Goal: Task Accomplishment & Management: Manage account settings

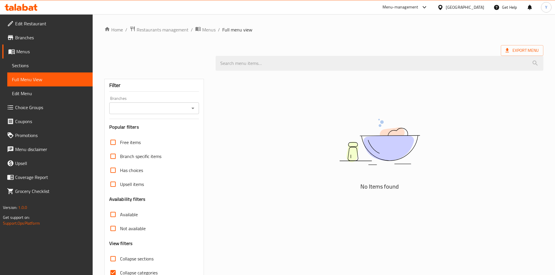
click at [462, 6] on div "United Arab Emirates" at bounding box center [464, 7] width 38 height 6
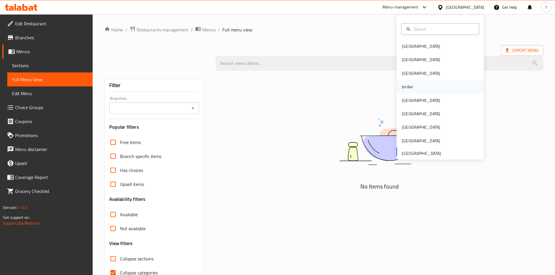
click at [413, 87] on div "Jordan" at bounding box center [407, 86] width 21 height 13
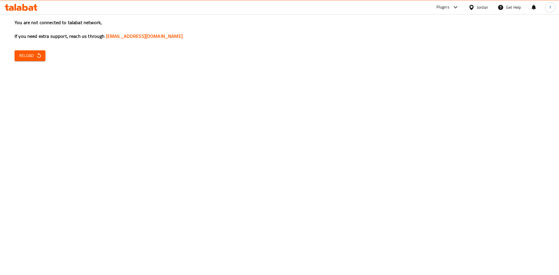
click at [30, 57] on span "Reload" at bounding box center [30, 55] width 22 height 7
click at [22, 53] on span "Reload" at bounding box center [30, 55] width 22 height 7
click at [38, 54] on icon "button" at bounding box center [39, 55] width 4 height 5
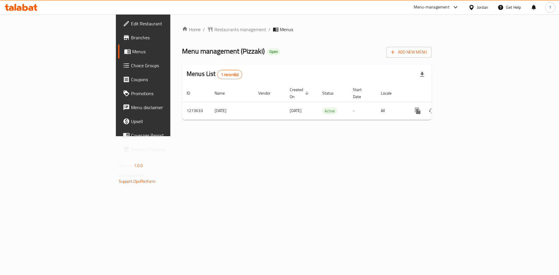
click at [131, 68] on span "Choice Groups" at bounding box center [168, 65] width 74 height 7
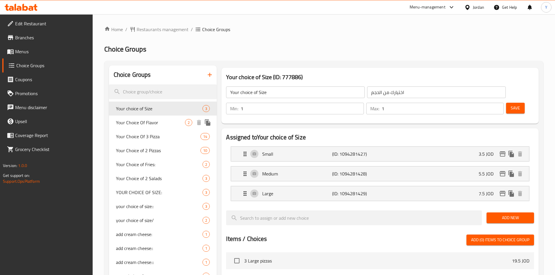
click at [160, 123] on span "Your Choice Of Flavor" at bounding box center [150, 122] width 69 height 7
type input "Your Choice Of Flavor"
type input "اختيارك للنكهة"
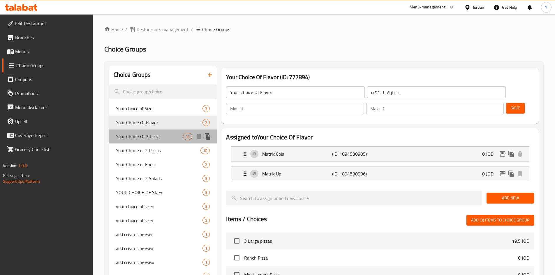
click at [158, 135] on span "Your Choice Of 3 Pizza" at bounding box center [149, 136] width 67 height 7
type input "Your Choice Of 3 Pizza"
type input "اختيارك من :"
type input "3"
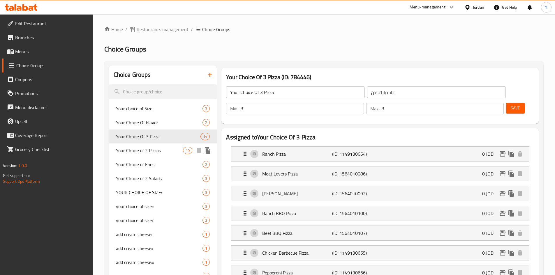
click at [161, 149] on span "Your Choice of 2 Pizzas" at bounding box center [149, 150] width 67 height 7
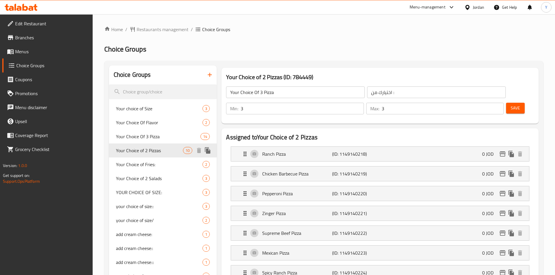
type input "Your Choice of 2 Pizzas"
type input "2"
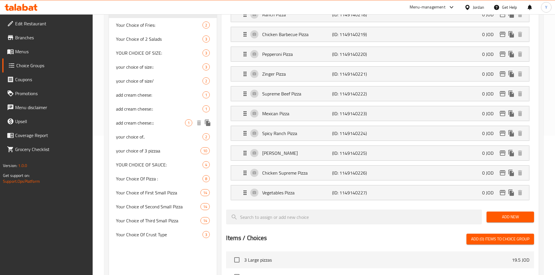
scroll to position [146, 0]
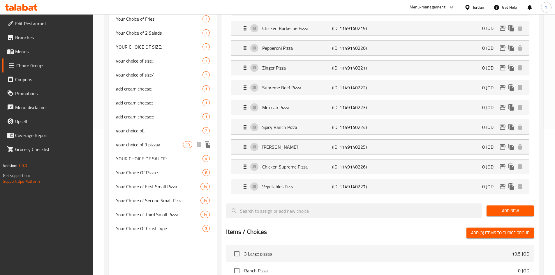
click at [168, 144] on span "your choice of 3 pizzaa" at bounding box center [149, 144] width 67 height 7
type input "your choice of 3 pizzaa"
type input "اختيارك لل3 بيتزا"
type input "3"
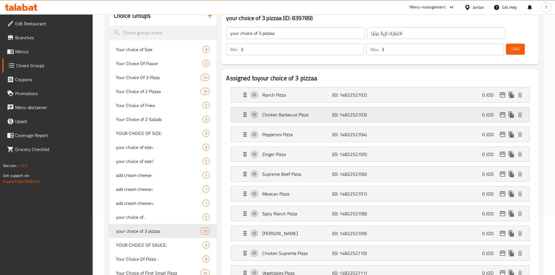
scroll to position [29, 0]
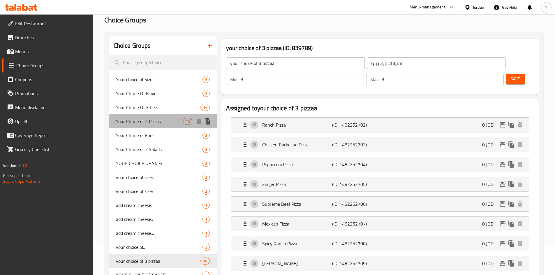
click at [170, 122] on span "Your Choice of 2 Pizzas" at bounding box center [149, 121] width 67 height 7
type input "Your Choice of 2 Pizzas"
type input "اختيارك من :"
type input "2"
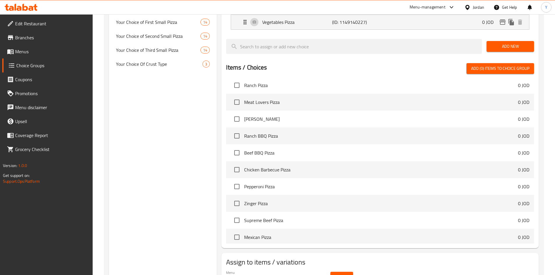
scroll to position [326, 0]
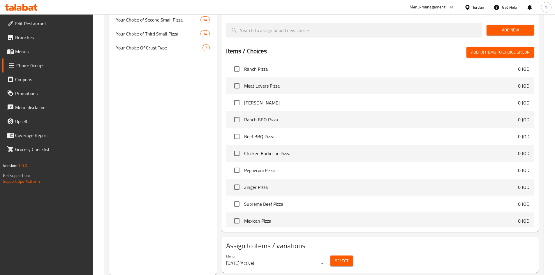
click at [339, 257] on span "Select" at bounding box center [341, 260] width 13 height 7
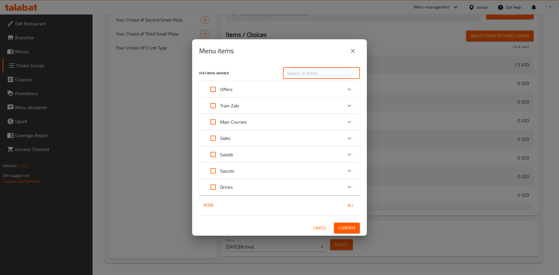
click at [299, 73] on input "text" at bounding box center [314, 73] width 63 height 12
paste input "Super TrainZaki"
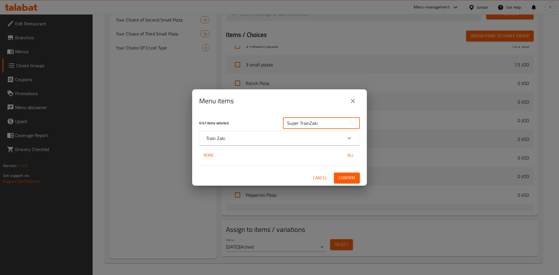
type input "Super TrainZaki"
click at [325, 139] on div "Train Zaki" at bounding box center [274, 138] width 136 height 7
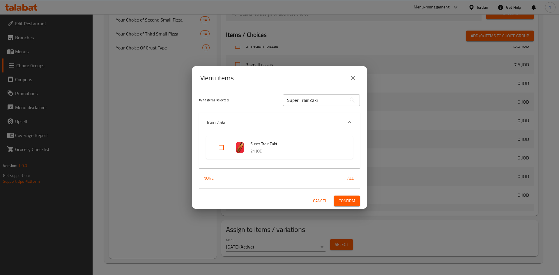
click at [219, 146] on input "Expand" at bounding box center [221, 148] width 14 height 14
checkbox input "true"
click at [346, 204] on span "Confirm" at bounding box center [347, 200] width 17 height 7
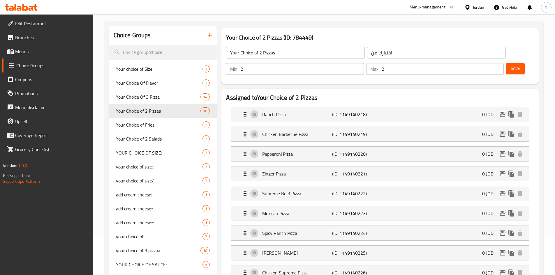
scroll to position [0, 0]
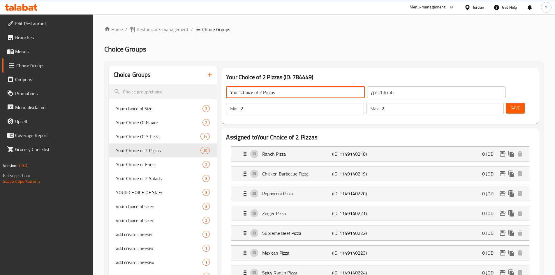
drag, startPoint x: 259, startPoint y: 91, endPoint x: 281, endPoint y: 91, distance: 22.4
click at [281, 91] on input "Your Choice of 2 Pizzas" at bounding box center [295, 92] width 139 height 12
type input "Your Choice of"
click at [363, 103] on input "3" at bounding box center [301, 109] width 123 height 12
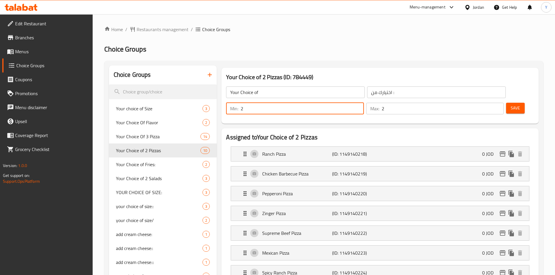
click at [363, 103] on input "2" at bounding box center [301, 109] width 123 height 12
type input "1"
click at [363, 103] on input "1" at bounding box center [301, 109] width 123 height 12
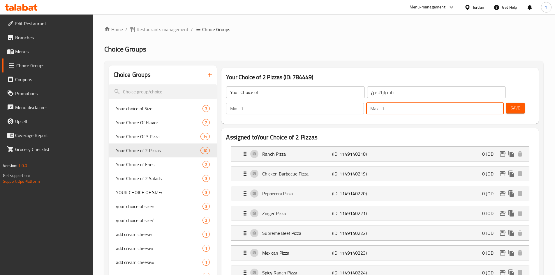
type input "1"
click at [487, 103] on input "1" at bounding box center [442, 109] width 122 height 12
click at [510, 105] on span "Save" at bounding box center [514, 108] width 9 height 7
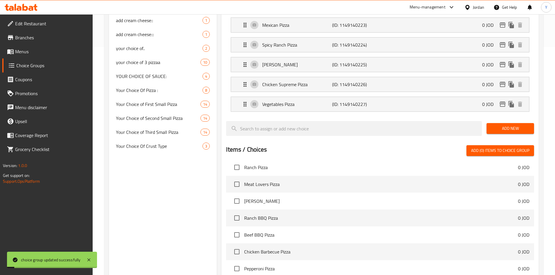
scroll to position [233, 0]
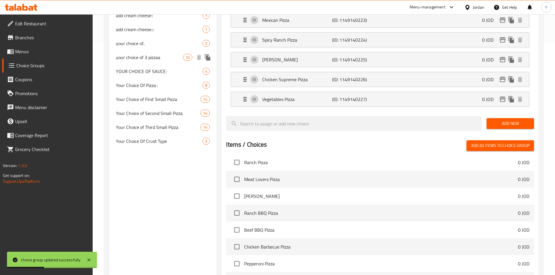
click at [166, 58] on span "your choice of 3 pizzaa" at bounding box center [149, 57] width 67 height 7
type input "your choice of 3 pizzaa"
type input "اختيارك لل3 بيتزا"
type input "3"
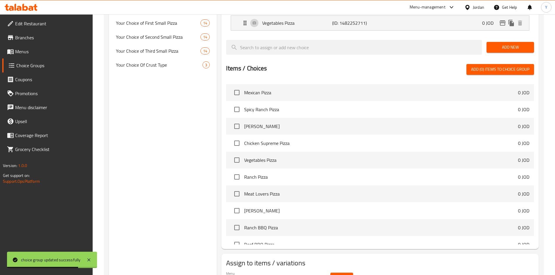
scroll to position [326, 0]
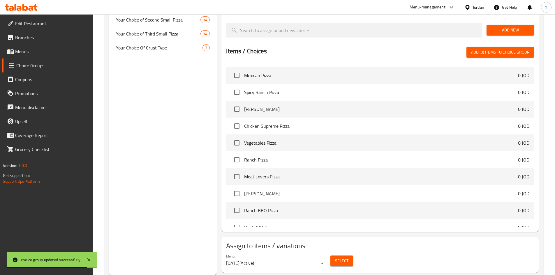
click at [346, 257] on span "Select" at bounding box center [341, 260] width 13 height 7
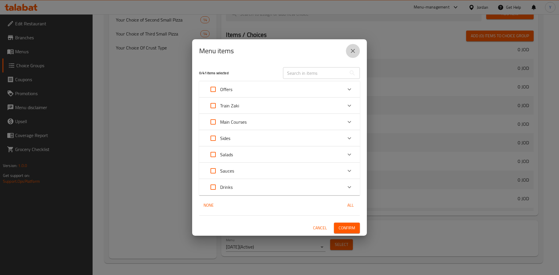
click at [352, 53] on icon "close" at bounding box center [352, 50] width 7 height 7
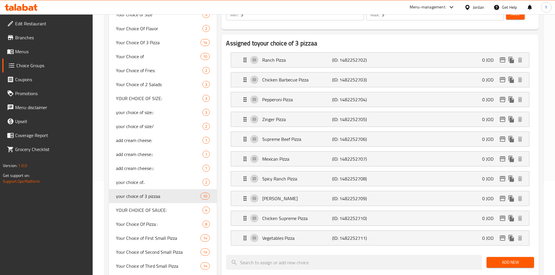
scroll to position [0, 0]
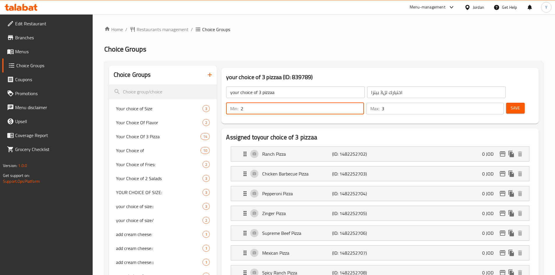
click at [363, 103] on input "2" at bounding box center [301, 109] width 123 height 12
type input "1"
click at [363, 103] on input "1" at bounding box center [301, 109] width 123 height 12
click at [487, 103] on input "2" at bounding box center [442, 109] width 122 height 12
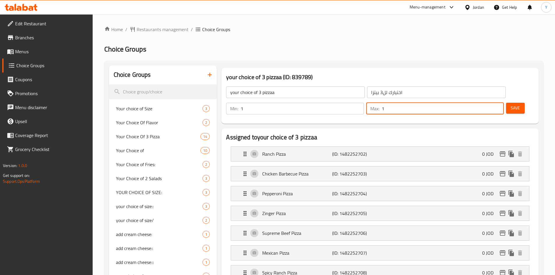
type input "1"
click at [487, 103] on input "1" at bounding box center [442, 109] width 122 height 12
click at [506, 103] on button "Save" at bounding box center [515, 108] width 19 height 11
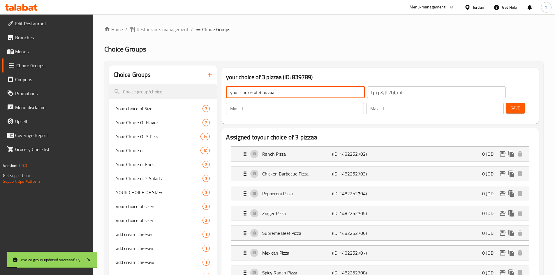
click at [281, 96] on input "your choice of 3 pizzaa" at bounding box center [295, 92] width 139 height 12
type input "your choice of"
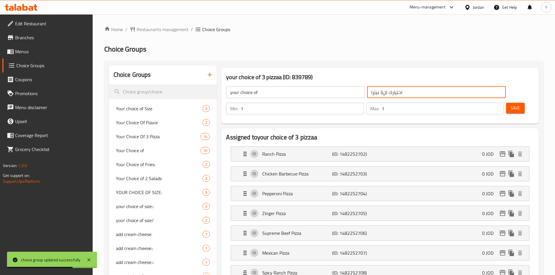
drag, startPoint x: 349, startPoint y: 92, endPoint x: 324, endPoint y: 95, distance: 24.6
click at [324, 95] on div "your choice of ​ اختيارك لل3 بيتزا ​" at bounding box center [365, 92] width 286 height 19
drag, startPoint x: 340, startPoint y: 93, endPoint x: 310, endPoint y: 95, distance: 29.8
click at [310, 95] on div "your choice of ​ اختيارك من برجر ​" at bounding box center [365, 92] width 286 height 19
type input "اختيارك من"
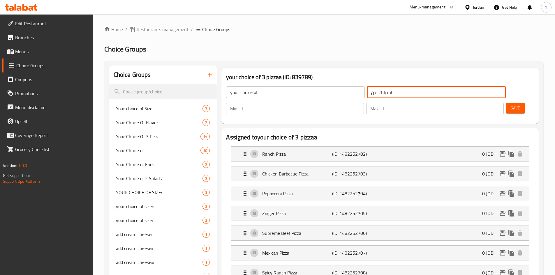
click at [279, 96] on input "your choice of" at bounding box center [295, 92] width 139 height 12
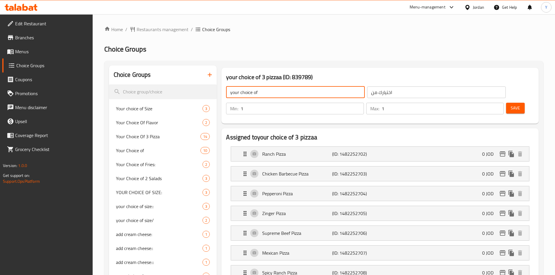
click at [279, 96] on input "your choice of" at bounding box center [295, 92] width 139 height 12
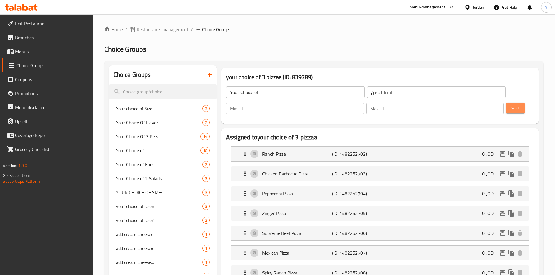
click at [506, 103] on button "Save" at bounding box center [515, 108] width 19 height 11
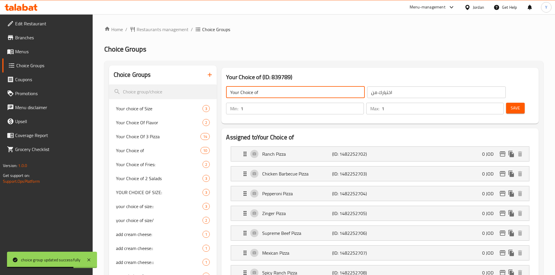
click at [284, 91] on input "Your Choice of" at bounding box center [295, 92] width 139 height 12
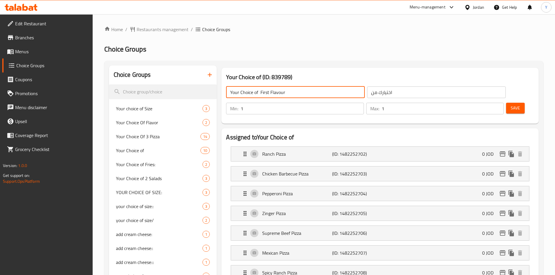
click at [284, 91] on input "Your Choice of First Flavour" at bounding box center [295, 92] width 139 height 12
type input "Your Choice of First Flavour"
click at [367, 92] on input "اختيارك من" at bounding box center [436, 92] width 139 height 12
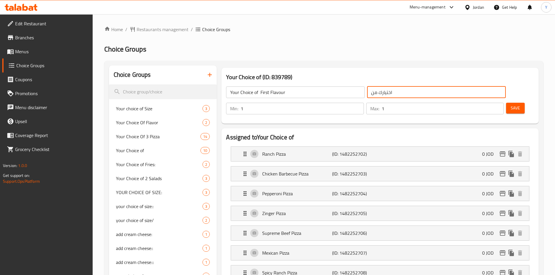
click at [367, 92] on input "اختيارك من" at bounding box center [436, 92] width 139 height 12
paste input "ر نكهتك المفضلة أولاً"
click at [408, 93] on input "اختر نكهتك المفضلة أولاً" at bounding box center [436, 92] width 139 height 12
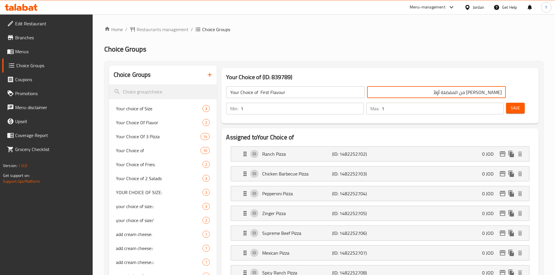
drag, startPoint x: 408, startPoint y: 92, endPoint x: 373, endPoint y: 91, distance: 35.0
click at [373, 91] on input "اختر من المفضلة أولاً" at bounding box center [436, 92] width 139 height 12
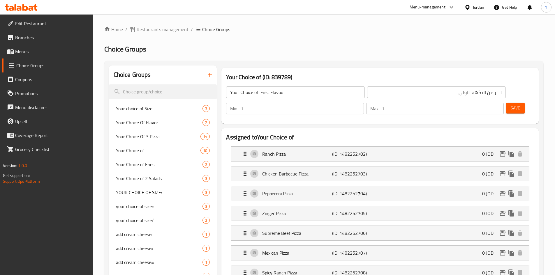
click at [517, 102] on div "Save" at bounding box center [518, 109] width 26 height 14
click at [512, 103] on button "Save" at bounding box center [515, 108] width 19 height 11
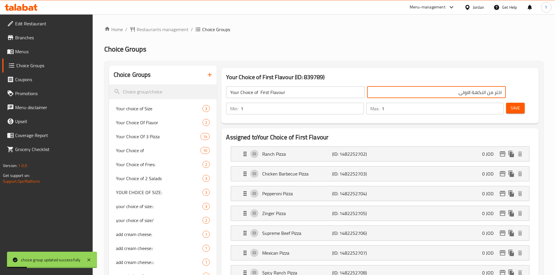
click at [393, 91] on input "اختر من النكهة الاولى" at bounding box center [436, 92] width 139 height 12
click at [416, 95] on input "اختر من النكهة الاولى" at bounding box center [436, 92] width 139 height 12
click at [411, 90] on input "اختيارك من النكهة الاولى" at bounding box center [436, 92] width 139 height 12
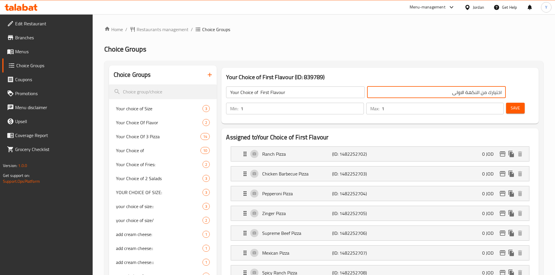
click at [411, 90] on input "اختيارك من النكهة الاولى" at bounding box center [436, 92] width 139 height 12
type input "اختيارك من النكهة الاولى"
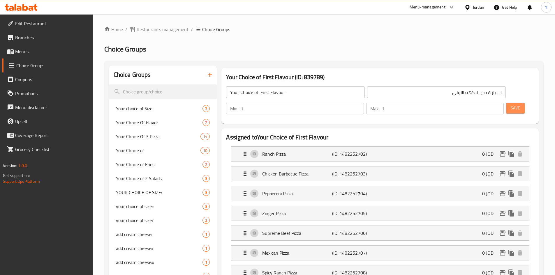
click at [511, 103] on button "Save" at bounding box center [515, 108] width 19 height 11
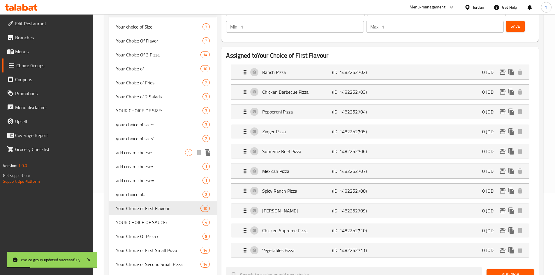
scroll to position [29, 0]
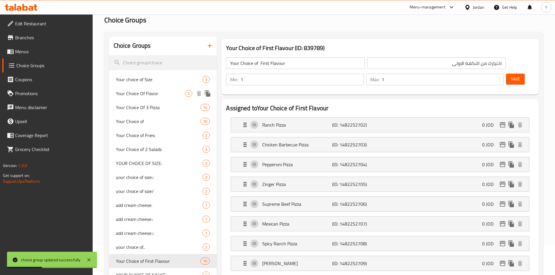
click at [170, 96] on span "Your Choice Of Flavor" at bounding box center [150, 93] width 69 height 7
type input "Your Choice Of Flavor"
type input "اختيارك للنكهة"
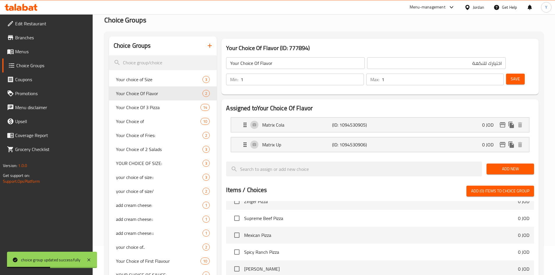
click at [398, 63] on input "اختيارك للنكهة" at bounding box center [436, 63] width 139 height 12
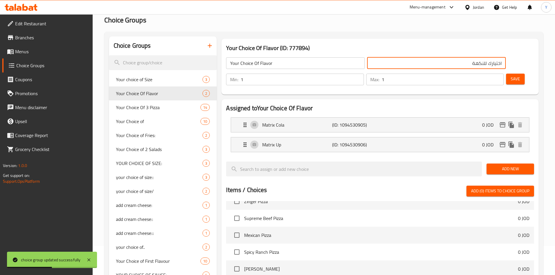
click at [398, 63] on input "اختيارك للنكهة" at bounding box center [436, 63] width 139 height 12
click at [158, 118] on span "Your Choice of" at bounding box center [149, 121] width 67 height 7
type input "Your Choice of"
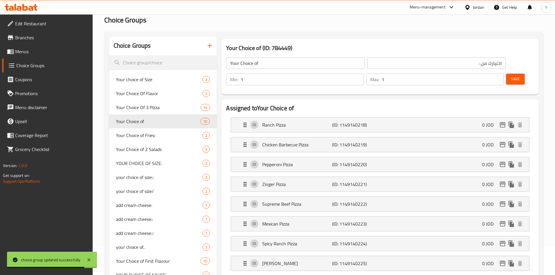
click at [412, 64] on input "اختيارك من :" at bounding box center [436, 63] width 139 height 12
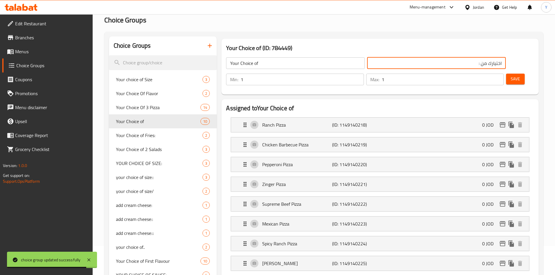
click at [412, 64] on input "اختيارك من :" at bounding box center [436, 63] width 139 height 12
paste input "النكهة الاولى"
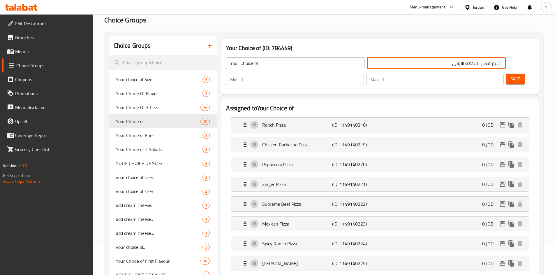
click at [381, 65] on input "اختيارك من النكهة الاولى" at bounding box center [436, 63] width 139 height 12
type input "اختيارك من النكهة الثانية"
click at [286, 63] on input "Your Choice of" at bounding box center [295, 63] width 139 height 12
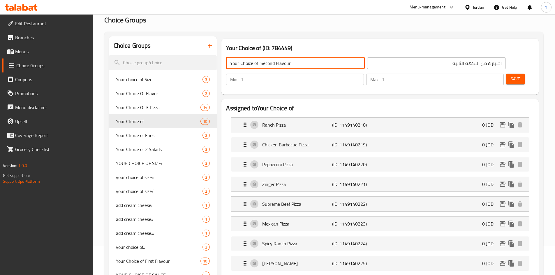
click at [270, 66] on input "Your Choice of Second Flavour" at bounding box center [295, 63] width 139 height 12
type input "Your Choice of Second Flavour"
click at [506, 74] on button "Save" at bounding box center [515, 79] width 19 height 11
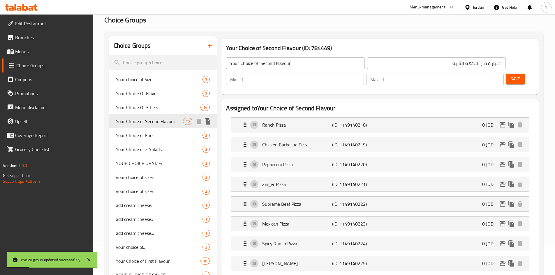
click at [207, 121] on icon "duplicate" at bounding box center [208, 121] width 6 height 6
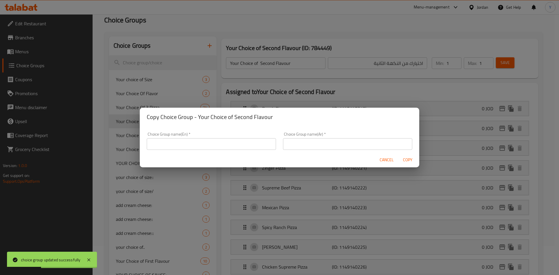
click at [211, 146] on input "text" at bounding box center [211, 144] width 129 height 12
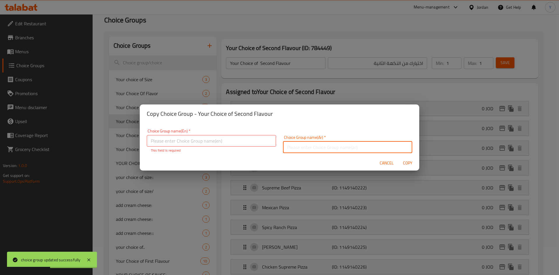
click at [307, 147] on input "text" at bounding box center [347, 148] width 129 height 12
paste input "Second"
type input "Second"
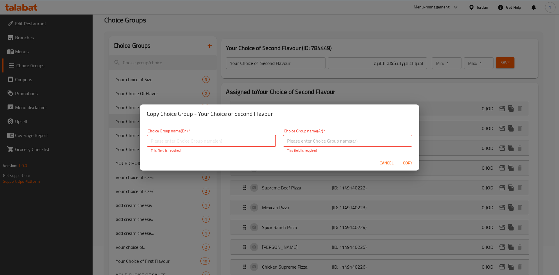
click at [249, 135] on input "text" at bounding box center [211, 141] width 129 height 12
click at [213, 139] on input "Your Choice of Third Flavour" at bounding box center [211, 141] width 129 height 12
type input "Your Choice of Third Flavour"
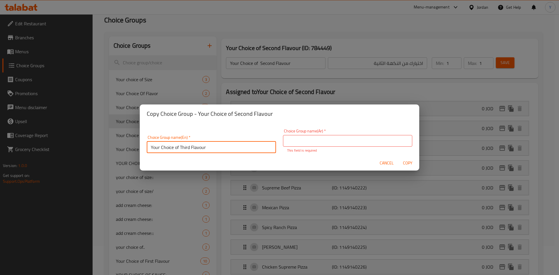
click at [324, 137] on input "text" at bounding box center [347, 141] width 129 height 12
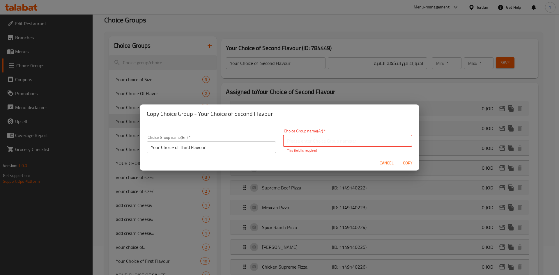
paste input "اختر النكهة الثالثة المفضلة لديك"
drag, startPoint x: 397, startPoint y: 142, endPoint x: 410, endPoint y: 142, distance: 13.1
click at [410, 142] on div "Choice Group name(Ar)   * اختر النكهة الثالثة المفضلة لديك Choice Group name(Ar…" at bounding box center [348, 140] width 136 height 31
drag, startPoint x: 355, startPoint y: 141, endPoint x: 328, endPoint y: 138, distance: 26.7
click at [328, 138] on input "اختيارك من النكهة الثالثة المفضلة لديك" at bounding box center [347, 141] width 129 height 12
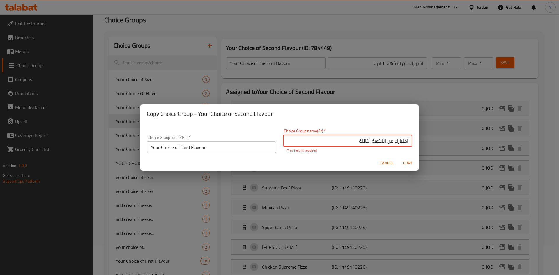
type input "اختيارك من النكهة الثالثة"
click at [404, 163] on span "Copy" at bounding box center [408, 163] width 14 height 7
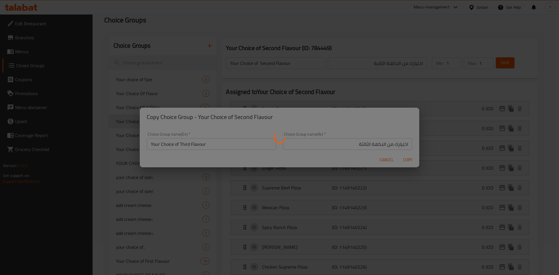
type input "Your Choice of Third Flavour"
type input "اختيارك من النكهة الثالثة"
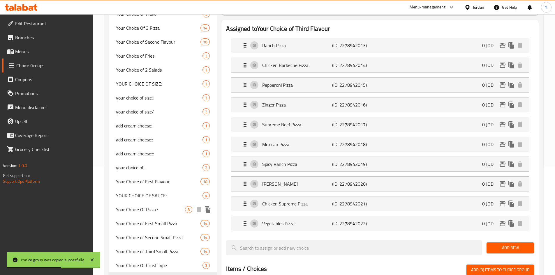
scroll to position [204, 0]
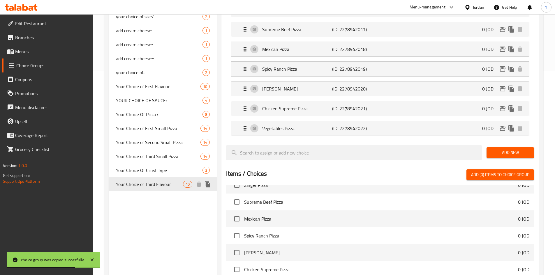
click at [174, 185] on span "Your Choice of Third Flavour" at bounding box center [149, 184] width 67 height 7
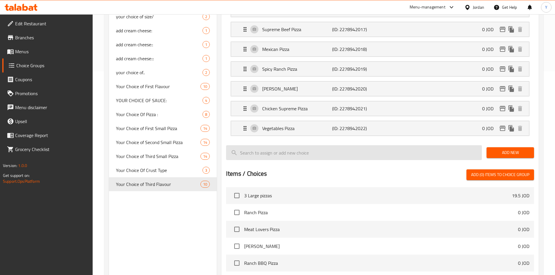
scroll to position [326, 0]
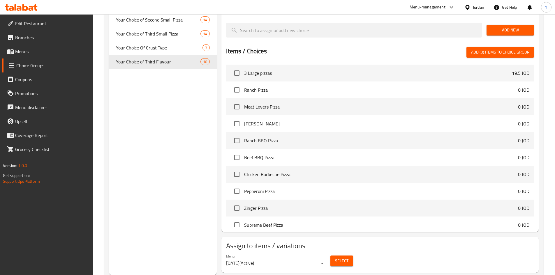
click at [341, 257] on span "Select" at bounding box center [341, 260] width 13 height 7
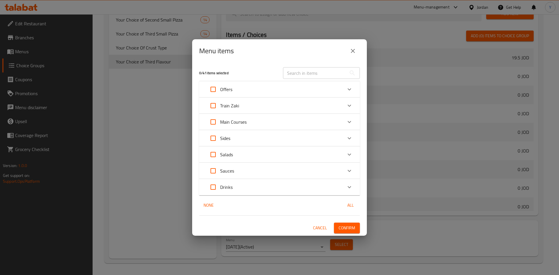
click at [303, 73] on input "text" at bounding box center [314, 73] width 63 height 12
paste input "Super TrainZaki"
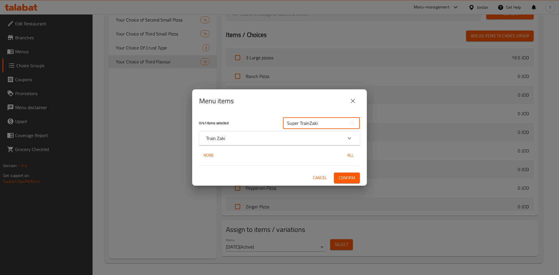
type input "Super TrainZaki"
click at [298, 139] on div "Train Zaki" at bounding box center [274, 138] width 136 height 7
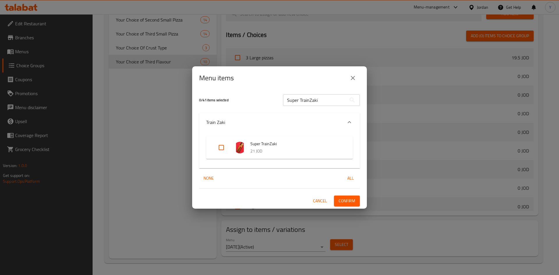
click at [221, 144] on input "Expand" at bounding box center [221, 148] width 14 height 14
checkbox input "true"
click at [351, 202] on span "Confirm" at bounding box center [347, 200] width 17 height 7
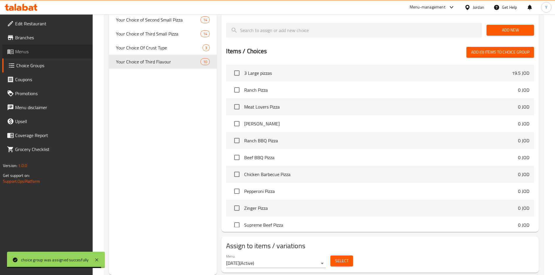
click at [45, 52] on span "Menus" at bounding box center [51, 51] width 73 height 7
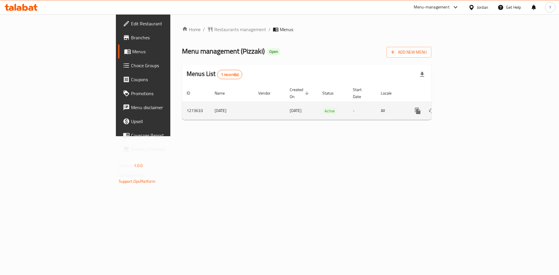
click at [462, 108] on icon "enhanced table" at bounding box center [459, 110] width 5 height 5
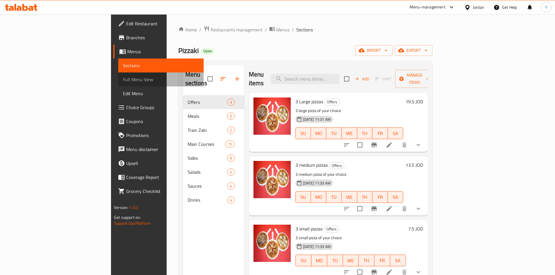
click at [123, 79] on span "Full Menu View" at bounding box center [161, 79] width 76 height 7
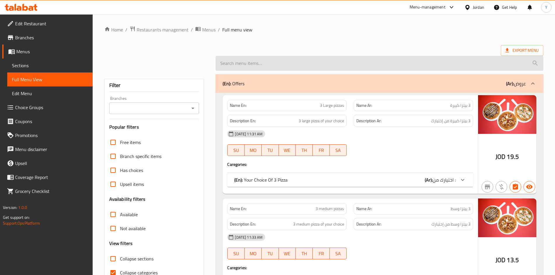
click at [357, 65] on input "search" at bounding box center [379, 63] width 328 height 15
paste input "Super TrainZaki"
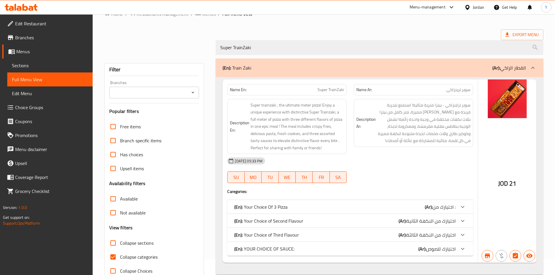
scroll to position [31, 0]
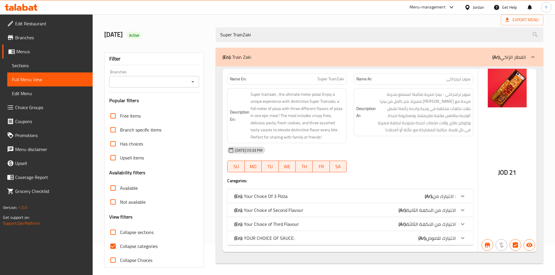
type input "Super TrainZaki"
click at [459, 211] on icon at bounding box center [462, 210] width 7 height 7
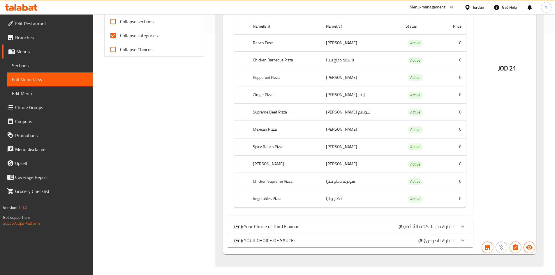
scroll to position [244, 0]
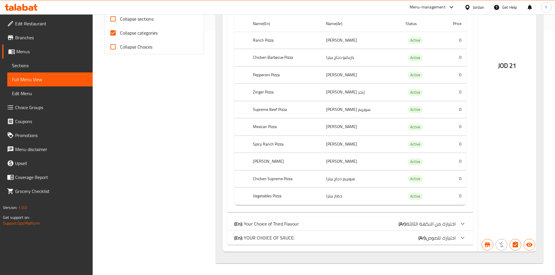
click at [455, 221] on span "اختيارك من النكهة الثالثة" at bounding box center [430, 224] width 49 height 9
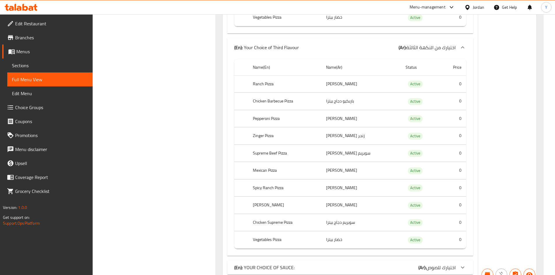
scroll to position [452, 0]
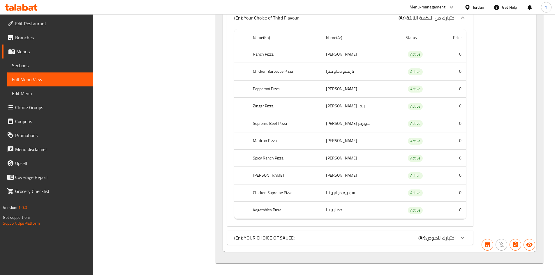
click at [448, 239] on span "اختيارك للصوص" at bounding box center [440, 238] width 29 height 9
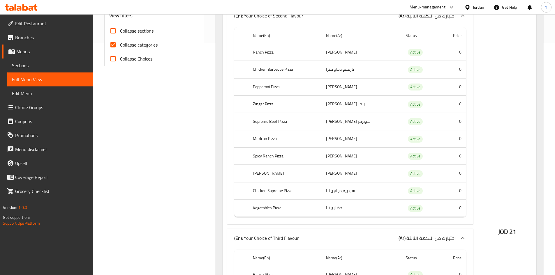
scroll to position [86, 0]
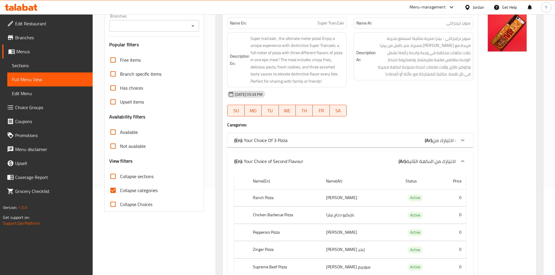
click at [38, 107] on span "Choice Groups" at bounding box center [51, 107] width 73 height 7
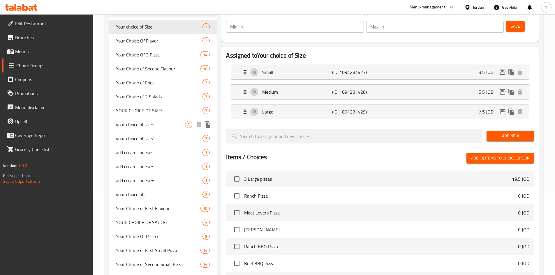
scroll to position [170, 0]
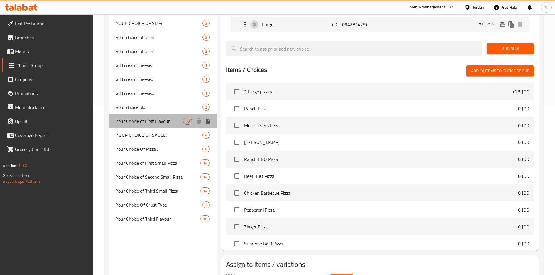
click at [156, 122] on span "Your Choice of First Flavour" at bounding box center [149, 121] width 67 height 7
type input "Your Choice of First Flavour"
type input "اختيارك من النكهة الاولى"
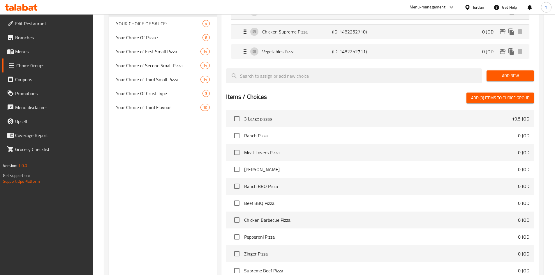
scroll to position [327, 0]
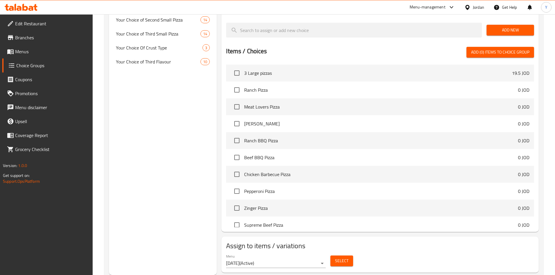
click at [338, 257] on span "Select" at bounding box center [341, 260] width 13 height 7
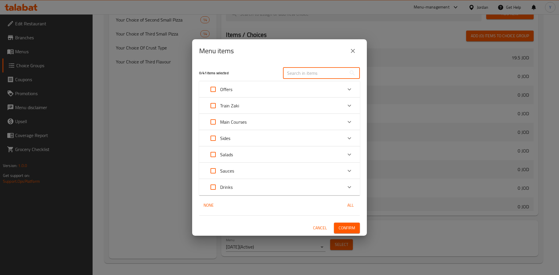
click at [305, 76] on input "text" at bounding box center [314, 73] width 63 height 12
paste input "Super TrainZaki"
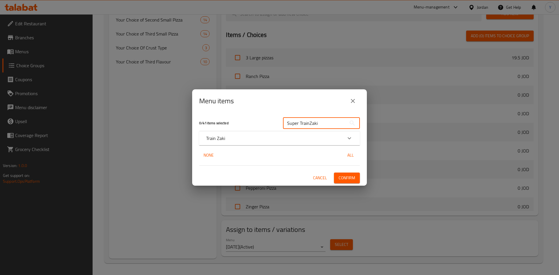
type input "Super TrainZaki"
click at [320, 140] on div "Train Zaki" at bounding box center [274, 138] width 136 height 7
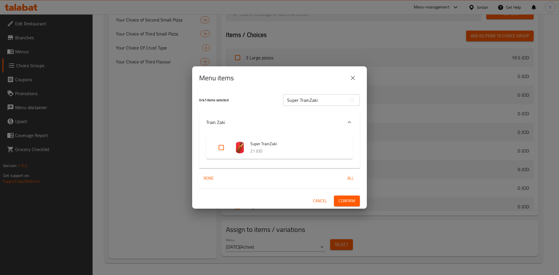
click at [224, 147] on input "Expand" at bounding box center [221, 148] width 14 height 14
checkbox input "true"
click at [354, 200] on span "Confirm" at bounding box center [347, 200] width 17 height 7
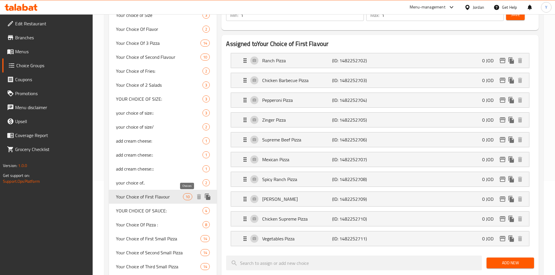
scroll to position [7, 0]
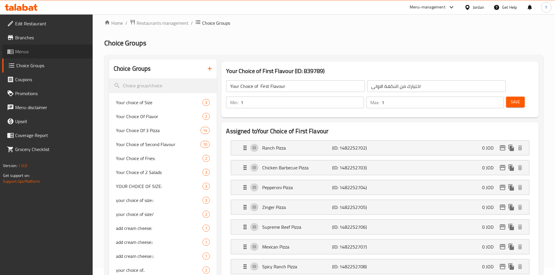
click at [54, 54] on span "Menus" at bounding box center [51, 51] width 73 height 7
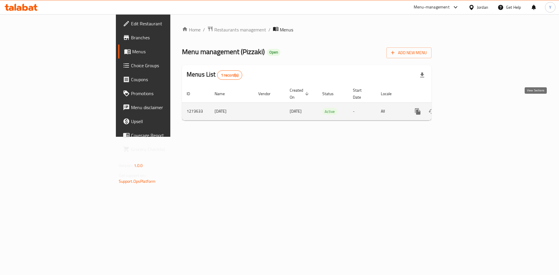
click at [462, 109] on icon "enhanced table" at bounding box center [459, 111] width 5 height 5
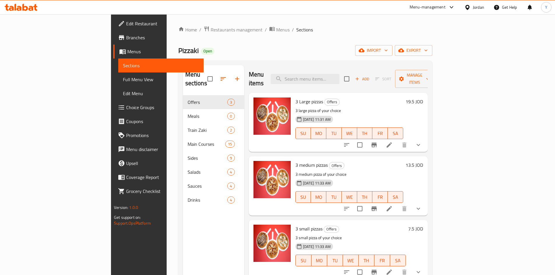
click at [123, 79] on span "Full Menu View" at bounding box center [161, 79] width 76 height 7
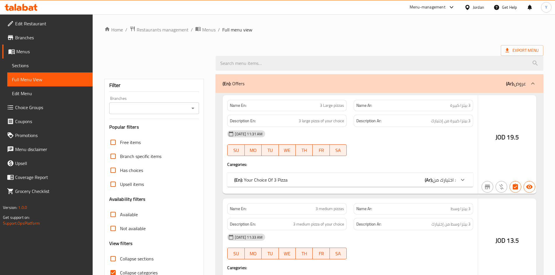
click at [347, 74] on div "(En): Offers (Ar): عروض" at bounding box center [379, 83] width 328 height 19
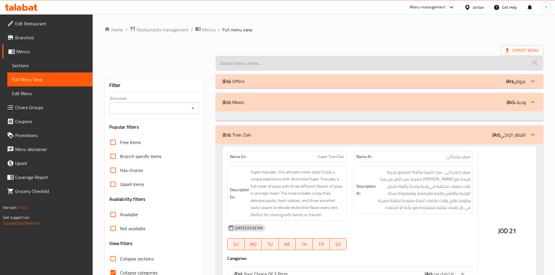
click at [348, 64] on input "search" at bounding box center [379, 63] width 328 height 15
paste input "Super TrainZaki"
type input "Super TrainZaki"
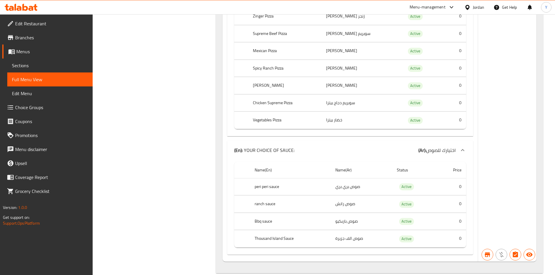
scroll to position [1048, 0]
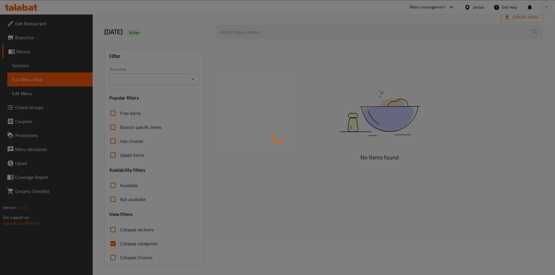
scroll to position [35, 0]
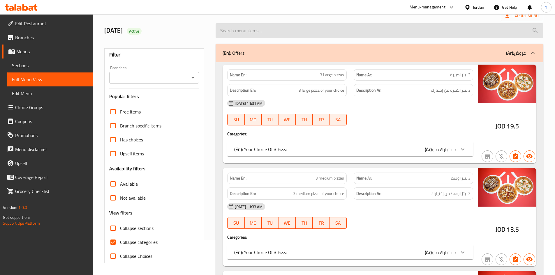
click at [233, 33] on input "search" at bounding box center [379, 30] width 328 height 15
paste input "Super TrainZaki"
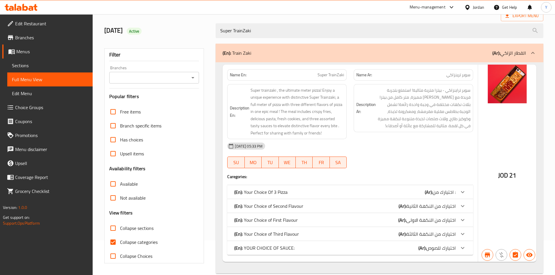
type input "Super TrainZaki"
click at [48, 109] on span "Choice Groups" at bounding box center [51, 107] width 73 height 7
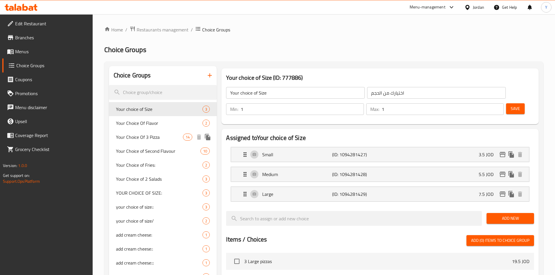
click at [146, 137] on span "Your Choice Of 3 Pizza" at bounding box center [149, 137] width 67 height 7
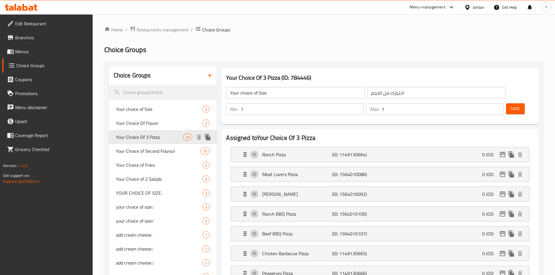
type input "Your Choice Of 3 Pizza"
type input "اختيارك من :"
type input "3"
drag, startPoint x: 259, startPoint y: 93, endPoint x: 285, endPoint y: 91, distance: 25.9
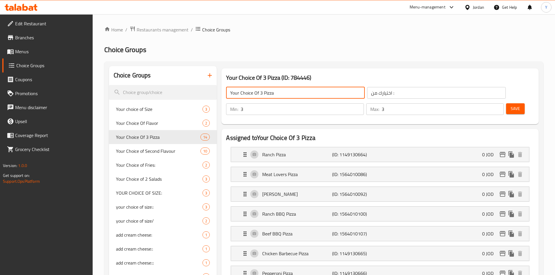
click at [285, 91] on input "Your Choice Of 3 Pizza" at bounding box center [295, 93] width 139 height 12
type input "Your Choice of"
click at [363, 103] on input "4" at bounding box center [301, 109] width 123 height 12
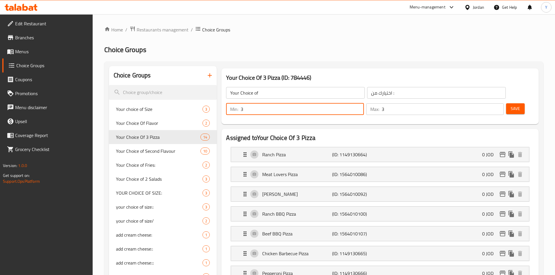
click at [363, 103] on input "3" at bounding box center [301, 109] width 123 height 12
click at [363, 103] on input "2" at bounding box center [301, 109] width 123 height 12
type input "1"
click at [363, 103] on input "1" at bounding box center [301, 109] width 123 height 12
click at [487, 103] on input "2" at bounding box center [442, 109] width 122 height 12
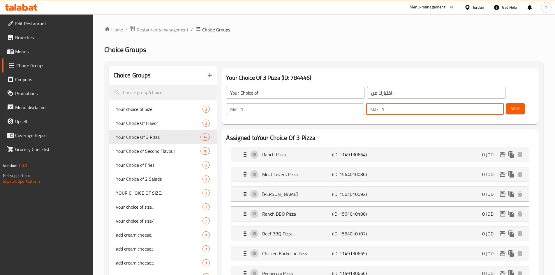
type input "1"
click at [487, 103] on input "1" at bounding box center [442, 109] width 122 height 12
click at [510, 105] on span "Save" at bounding box center [514, 108] width 9 height 7
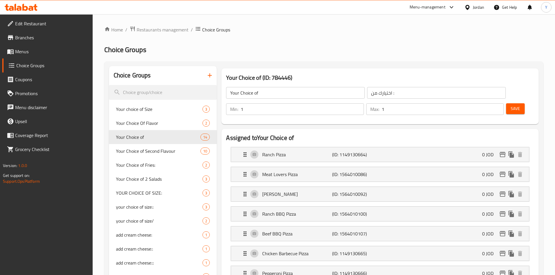
click at [262, 93] on input "Your Choice of" at bounding box center [295, 93] width 139 height 12
type input "Your Choice of First"
click at [367, 98] on input "اختيارك من :" at bounding box center [436, 93] width 139 height 12
click at [380, 92] on input "اختيارك من :" at bounding box center [436, 93] width 139 height 12
type input "اختيارك من الاولى"
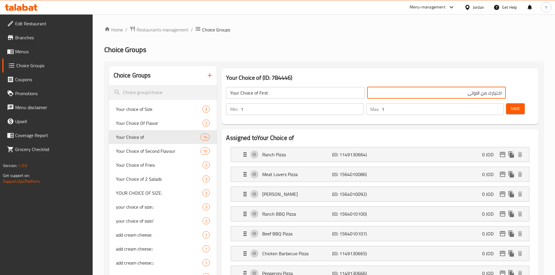
click at [510, 105] on span "Save" at bounding box center [514, 108] width 9 height 7
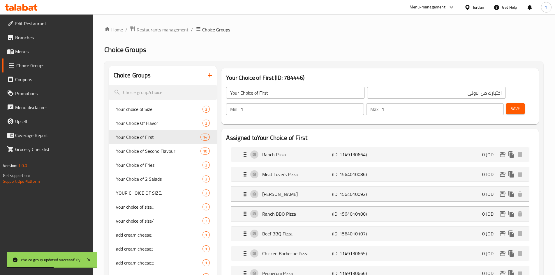
click at [250, 94] on input "Your Choice of First" at bounding box center [295, 93] width 139 height 12
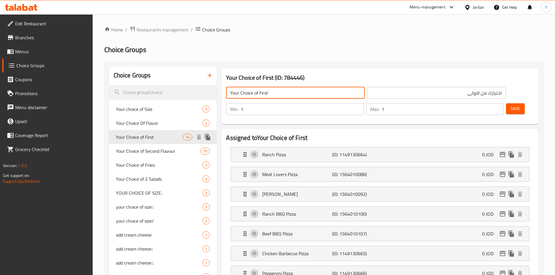
click at [205, 136] on icon "duplicate" at bounding box center [207, 137] width 7 height 7
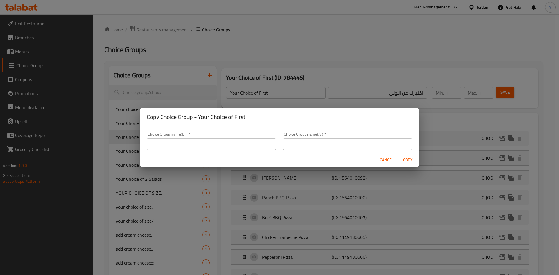
click at [203, 141] on input "text" at bounding box center [211, 144] width 129 height 12
paste input "Your Choice of First"
click at [184, 148] on input "Your Choice of First" at bounding box center [211, 144] width 129 height 12
click at [240, 142] on input "Your Choice of Second" at bounding box center [211, 144] width 129 height 12
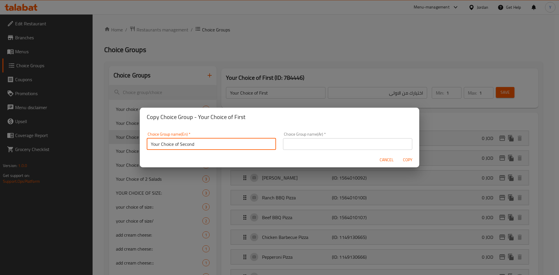
click at [240, 142] on input "Your Choice of Second" at bounding box center [211, 144] width 129 height 12
type input "Your Choice of Second"
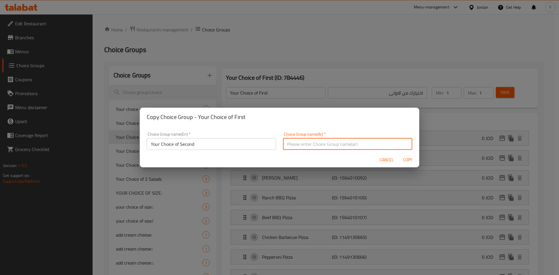
click at [318, 144] on input "text" at bounding box center [347, 144] width 129 height 12
paste input "اختيارك الثاني"
click at [389, 144] on input "اختيارك الثاني" at bounding box center [347, 144] width 129 height 12
type input "اختيارك من الثانية"
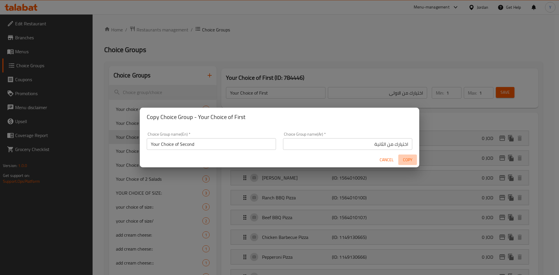
click at [405, 160] on span "Copy" at bounding box center [408, 159] width 14 height 7
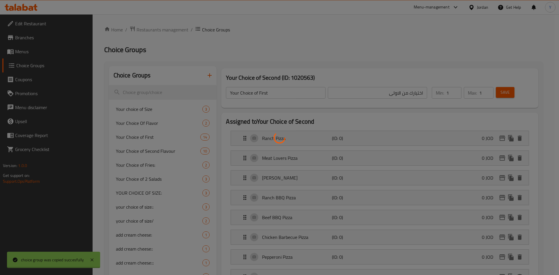
type input "Your Choice of Second"
type input "اختيارك من الثانية"
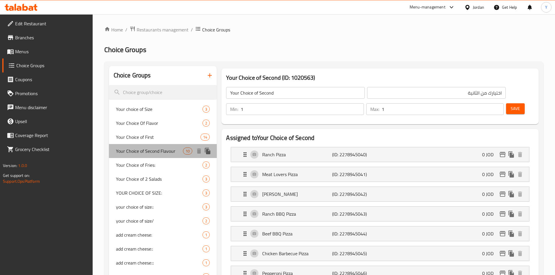
click at [155, 151] on span "Your Choice of Second Flavour" at bounding box center [149, 151] width 67 height 7
type input "Your Choice of Second Flavour"
type input "اختيارك من النكهة الثانية"
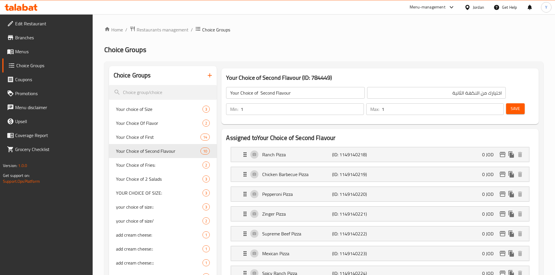
click at [275, 93] on input "Your Choice of Second Flavour" at bounding box center [295, 93] width 139 height 12
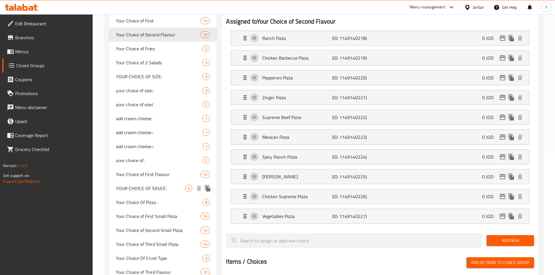
scroll to position [204, 0]
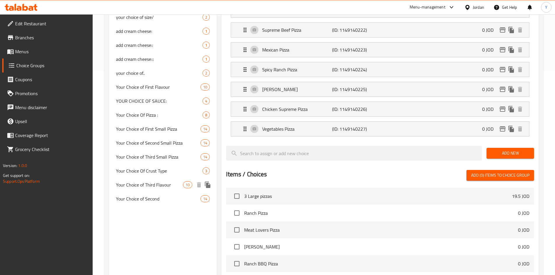
click at [167, 186] on span "Your Choice of Third Flavour" at bounding box center [149, 184] width 67 height 7
type input "Your Choice of Third Flavour"
type input "اختيارك من النكهة الثالثة"
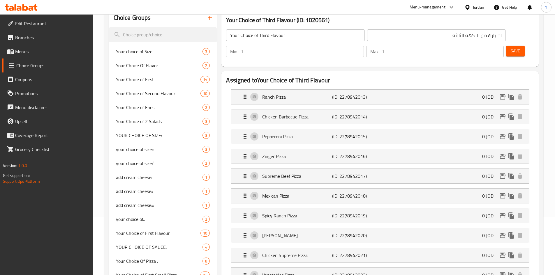
scroll to position [0, 0]
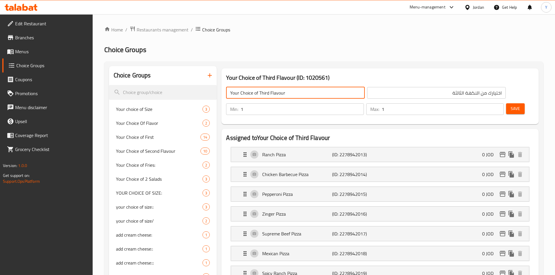
click at [254, 92] on input "Your Choice of Third Flavour" at bounding box center [295, 93] width 139 height 12
click at [165, 136] on span "Your Choice of First" at bounding box center [149, 137] width 67 height 7
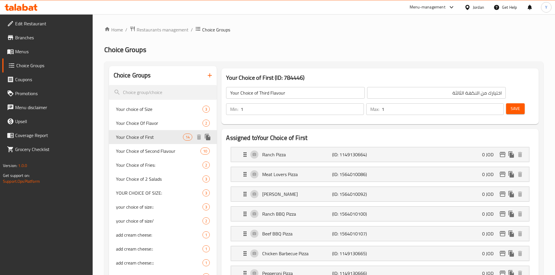
type input "Your Choice of First"
type input "اختيارك من الاولى"
click at [207, 137] on icon "duplicate" at bounding box center [208, 137] width 6 height 6
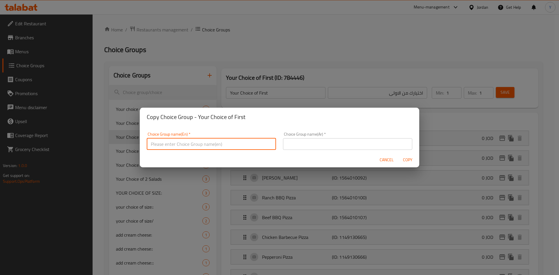
click at [207, 142] on input "text" at bounding box center [211, 144] width 129 height 12
paste input "https://portal.talabat.com/jo/p/menu-management#/restaurants/690895/choice-grou…"
type input "https://portal.talabat.com/jo/p/menu-management#/restaurants/690895/choice-grou…"
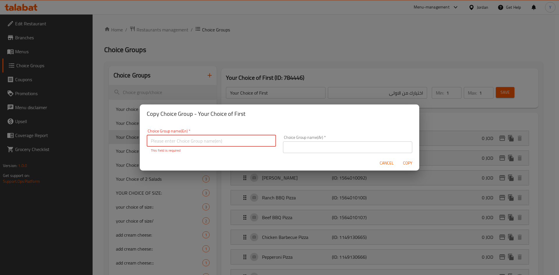
paste input "Your Choice of Third"
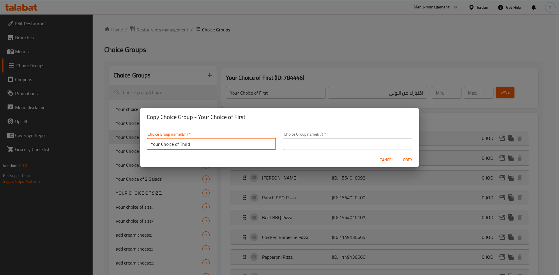
type input "Your Choice of Third"
click at [372, 142] on input "text" at bounding box center [347, 144] width 129 height 12
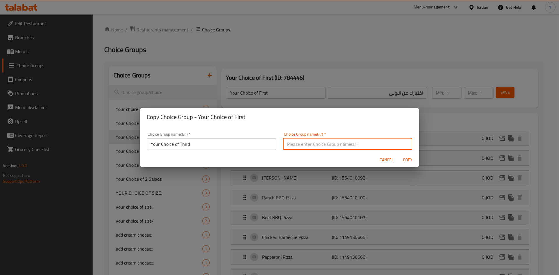
paste input "اختيارك الثالث"
click at [390, 147] on input "اختيارك الثالث" at bounding box center [347, 144] width 129 height 12
type input "اختيارك من الثالث"
click at [405, 159] on span "Copy" at bounding box center [408, 159] width 14 height 7
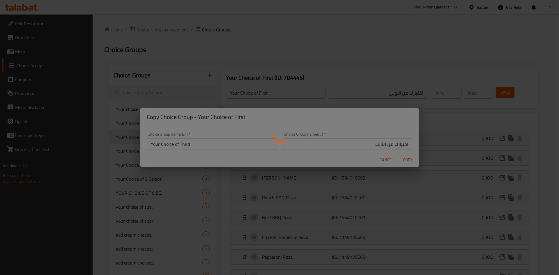
type input "Your Choice of Third"
type input "اختيارك من الثالث"
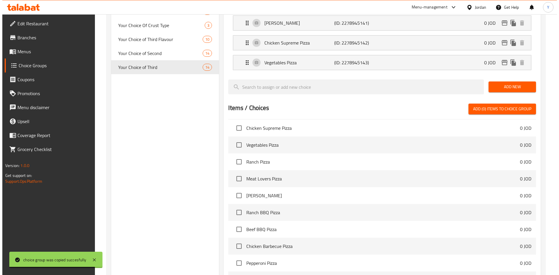
scroll to position [406, 0]
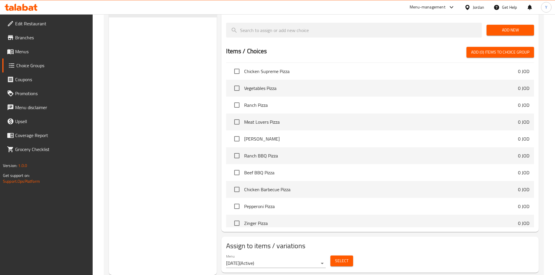
click at [341, 257] on span "Select" at bounding box center [341, 260] width 13 height 7
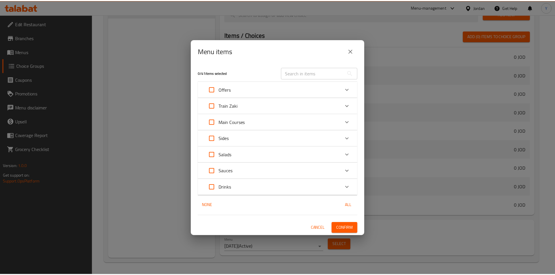
scroll to position [801, 0]
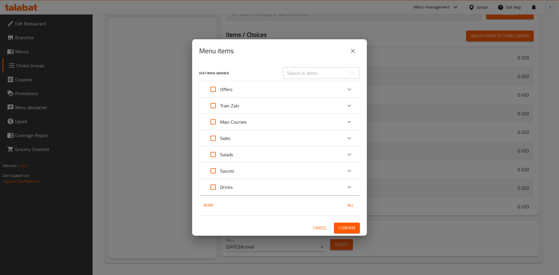
click at [304, 74] on input "text" at bounding box center [314, 73] width 63 height 12
paste input "Super TrainZaki"
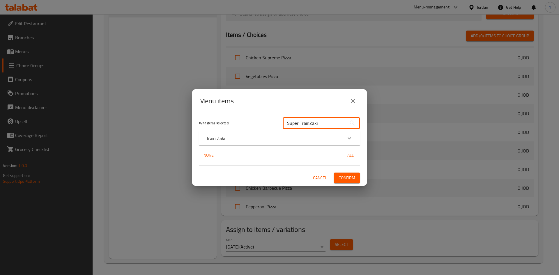
type input "Super TrainZaki"
click at [282, 143] on div "Train Zaki" at bounding box center [279, 138] width 161 height 14
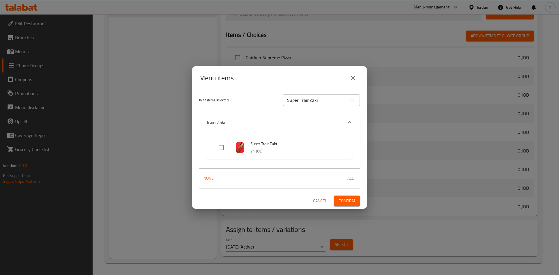
click at [218, 149] on input "Expand" at bounding box center [221, 148] width 14 height 14
checkbox input "true"
click at [340, 202] on span "Confirm" at bounding box center [347, 200] width 17 height 7
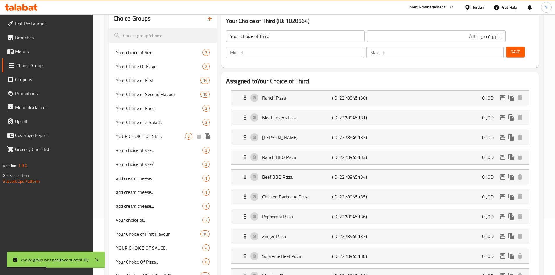
scroll to position [0, 0]
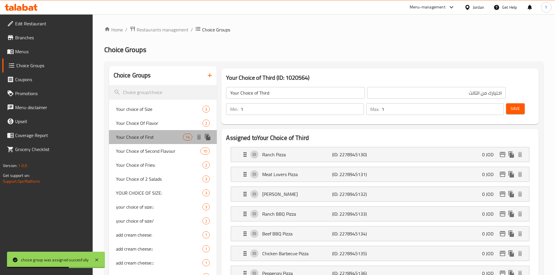
click at [162, 139] on span "Your Choice of First" at bounding box center [149, 137] width 67 height 7
type input "Your Choice of First"
type input "اختيارك من الاولى"
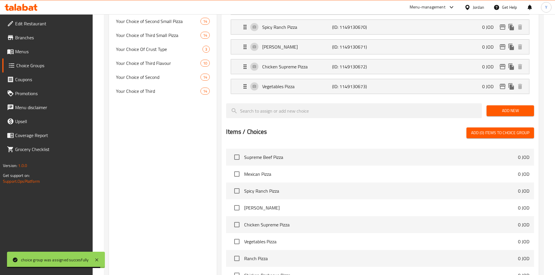
scroll to position [406, 0]
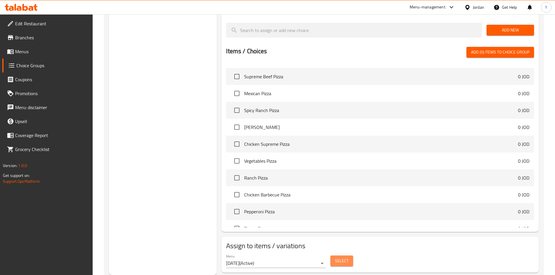
click at [338, 257] on span "Select" at bounding box center [341, 260] width 13 height 7
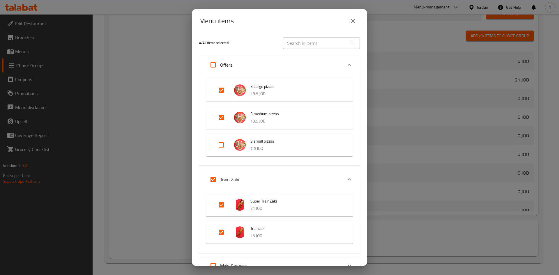
click at [312, 75] on div "3 Large pizzas 19.5 JOD 3 medium pizzas 13.5 JOD 3 small pizzas 7.5 JOD" at bounding box center [279, 119] width 161 height 91
click at [314, 43] on input "text" at bounding box center [314, 43] width 63 height 12
paste input "Super TrainZaki"
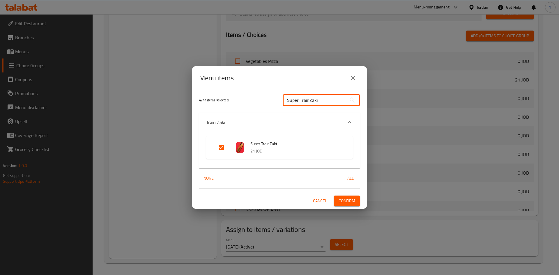
type input "Super TrainZaki"
click at [321, 201] on span "Cancel" at bounding box center [320, 200] width 14 height 7
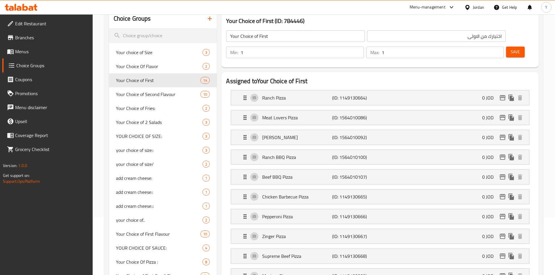
scroll to position [0, 0]
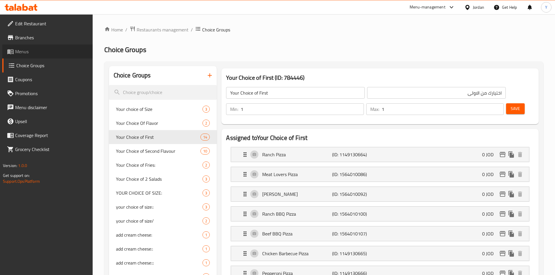
click at [33, 52] on span "Menus" at bounding box center [51, 51] width 73 height 7
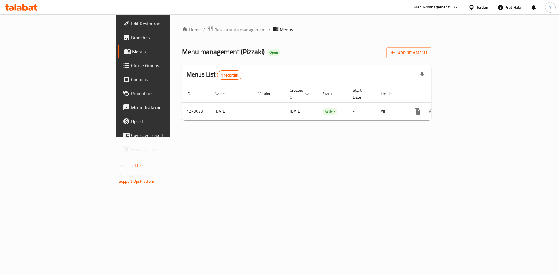
click at [131, 65] on span "Choice Groups" at bounding box center [168, 65] width 74 height 7
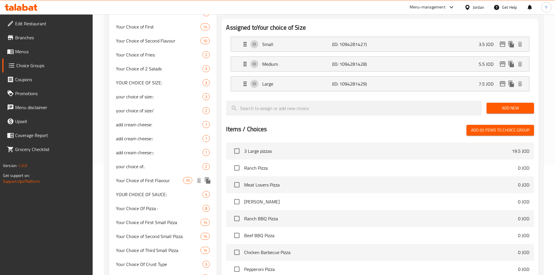
scroll to position [175, 0]
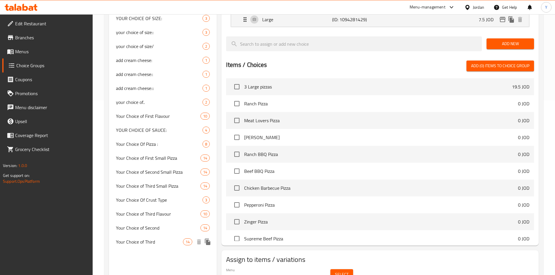
click at [167, 239] on span "Your Choice of Third" at bounding box center [149, 241] width 67 height 7
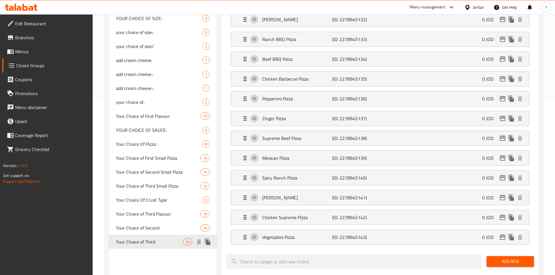
type input "Your Choice of Third"
type input "اختيارك من الثالث"
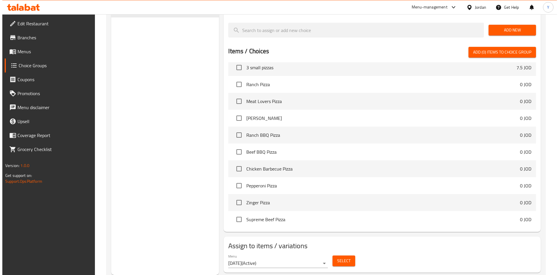
scroll to position [349, 0]
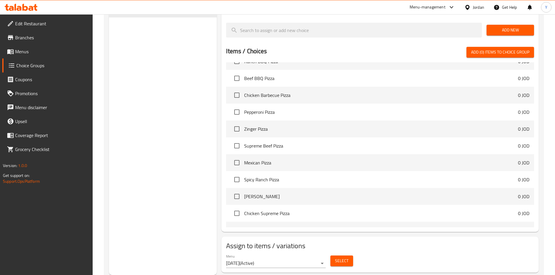
click at [346, 257] on span "Select" at bounding box center [341, 260] width 13 height 7
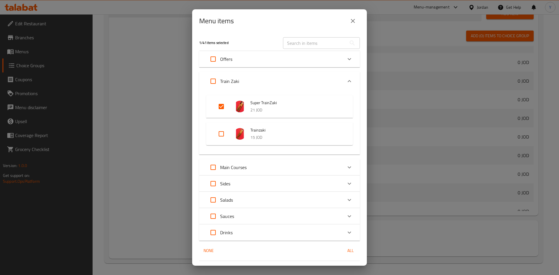
click at [305, 44] on input "text" at bounding box center [314, 43] width 63 height 12
paste input "https://portal.talabat.com/jo/p/menu-management#/restaurants/690895/menus"
type input "https://portal.talabat.com/jo/p/menu-management#/restaurants/690895/menus"
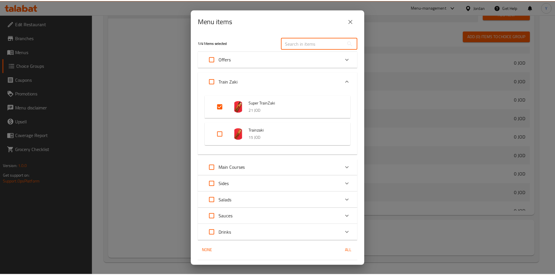
scroll to position [0, 0]
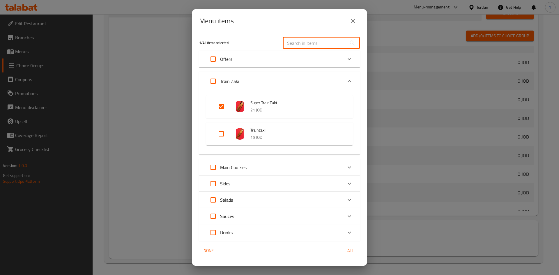
paste input "Super TrainZaki"
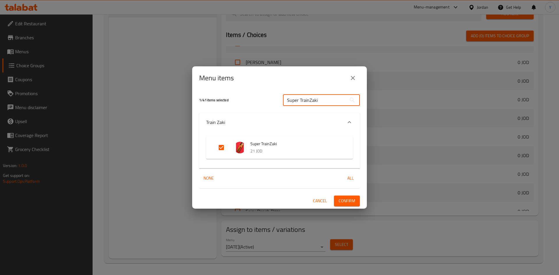
type input "Super TrainZaki"
click at [323, 202] on span "Cancel" at bounding box center [320, 200] width 14 height 7
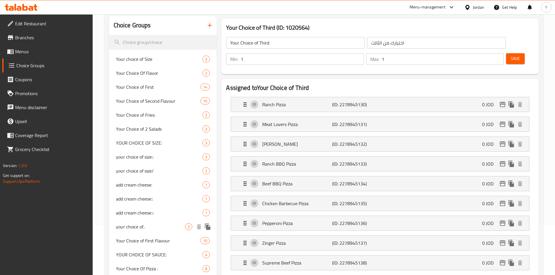
scroll to position [28, 0]
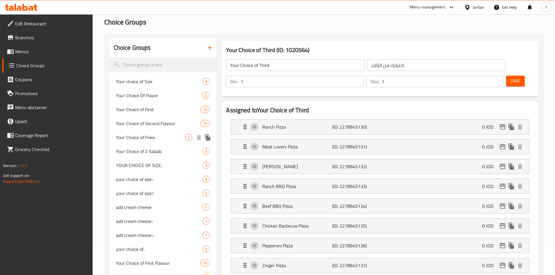
click at [161, 137] on span "Your Choice of Fries:" at bounding box center [150, 137] width 69 height 7
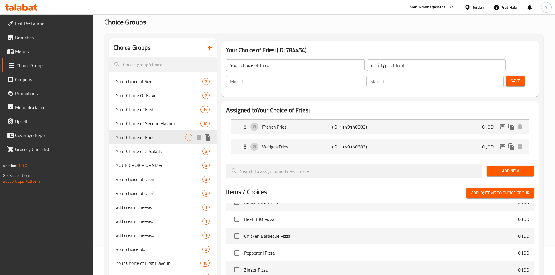
type input "Your Choice of Fries:"
type input "اختيارك من :"
click at [160, 112] on span "Your Choice of First" at bounding box center [149, 109] width 67 height 7
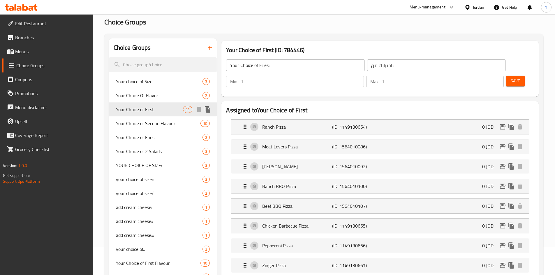
type input "Your Choice of First"
type input "اختيارك من الاولى"
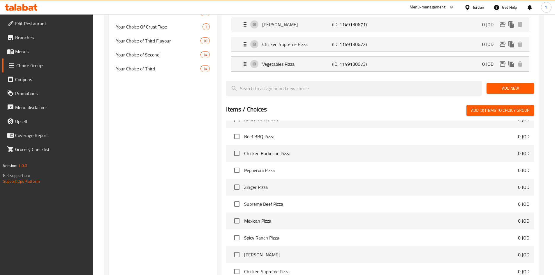
scroll to position [406, 0]
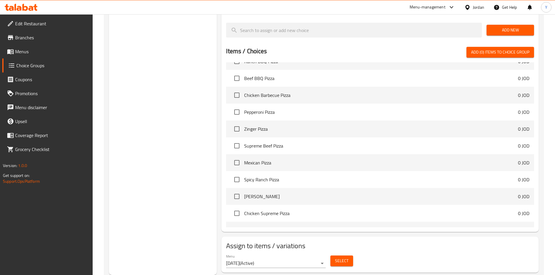
click at [342, 257] on span "Select" at bounding box center [341, 260] width 13 height 7
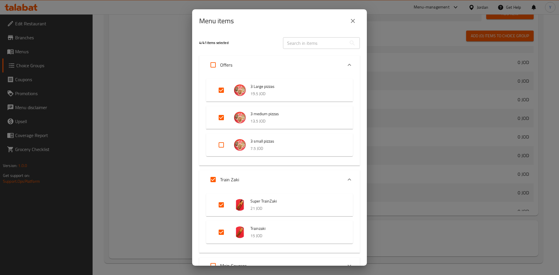
click at [325, 40] on input "text" at bounding box center [314, 43] width 63 height 12
paste input "Super TrainZaki"
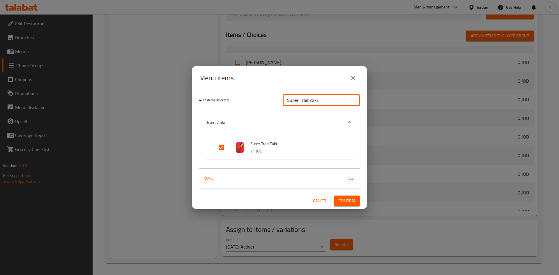
type input "Super TrainZaki"
click at [351, 76] on icon "close" at bounding box center [352, 78] width 7 height 7
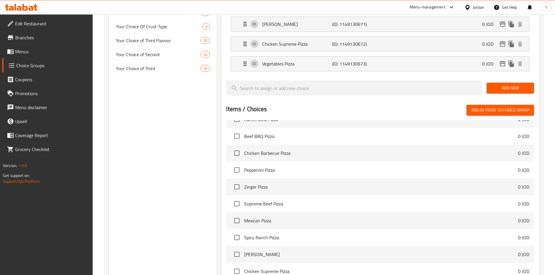
scroll to position [261, 0]
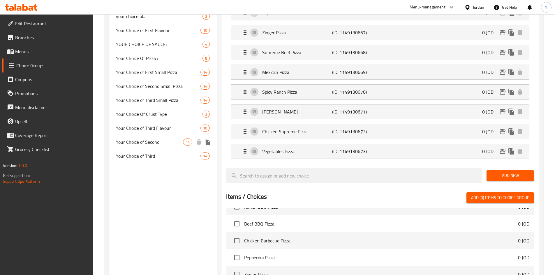
click at [153, 139] on span "Your Choice of Second" at bounding box center [149, 142] width 67 height 7
type input "Your Choice of Second"
type input "اختيارك من الثانية"
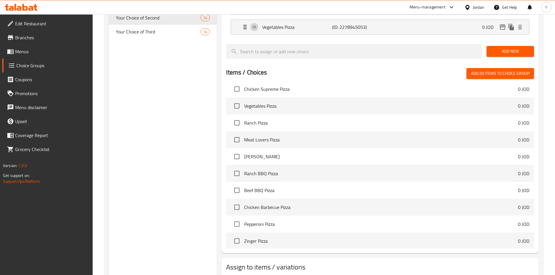
scroll to position [406, 0]
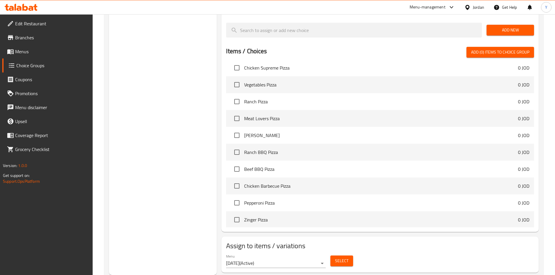
click at [344, 257] on span "Select" at bounding box center [341, 260] width 13 height 7
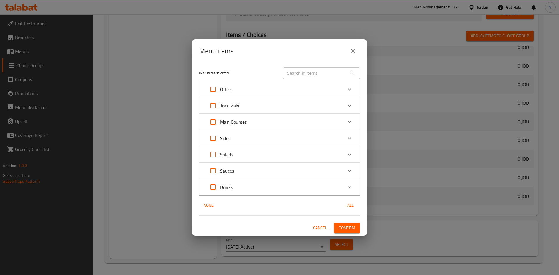
click at [294, 75] on input "text" at bounding box center [314, 73] width 63 height 12
paste input "Super TrainZaki"
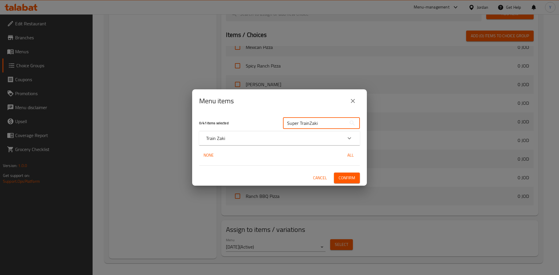
type input "Super TrainZaki"
click at [287, 139] on div "Train Zaki" at bounding box center [274, 138] width 136 height 7
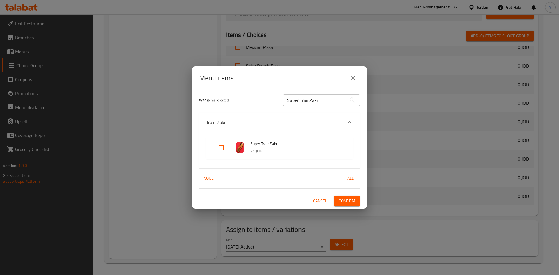
click at [220, 146] on input "Expand" at bounding box center [221, 148] width 14 height 14
checkbox input "true"
click at [346, 202] on span "Confirm" at bounding box center [347, 200] width 17 height 7
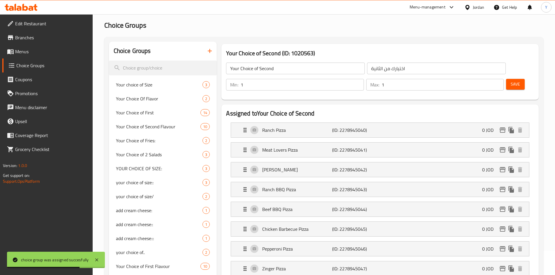
scroll to position [0, 0]
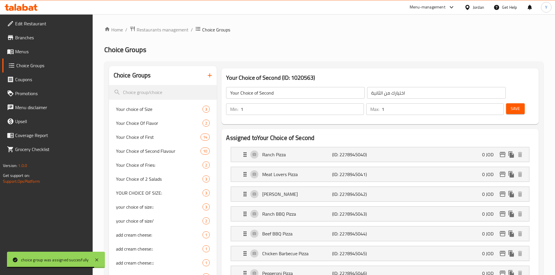
click at [35, 54] on span "Menus" at bounding box center [51, 51] width 73 height 7
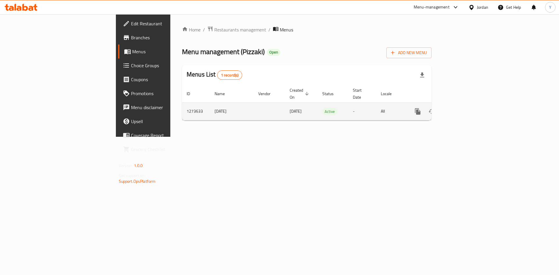
click at [462, 109] on icon "enhanced table" at bounding box center [459, 111] width 5 height 5
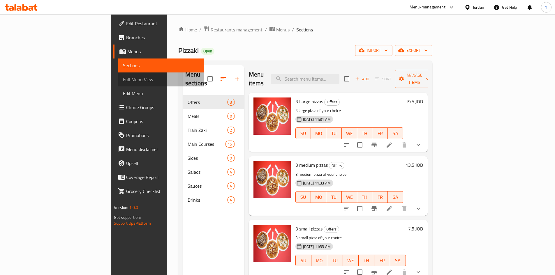
click at [118, 85] on link "Full Menu View" at bounding box center [160, 79] width 85 height 14
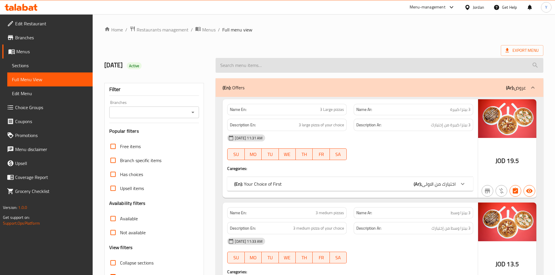
click at [264, 58] on input "search" at bounding box center [379, 65] width 328 height 15
paste input "Super TrainZaki"
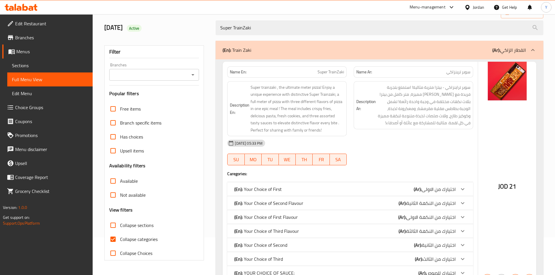
scroll to position [73, 0]
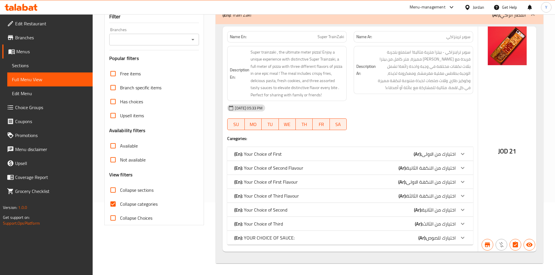
type input "Super TrainZaki"
click at [32, 106] on span "Choice Groups" at bounding box center [51, 107] width 73 height 7
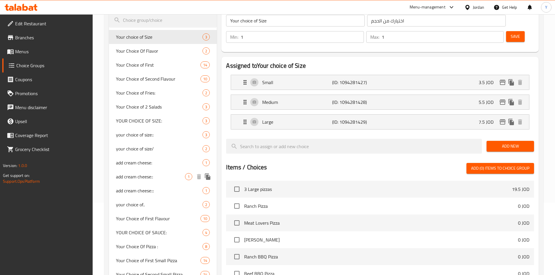
scroll to position [72, 0]
click at [161, 216] on span "Your Choice of First Flavour" at bounding box center [149, 218] width 67 height 7
type input "Your Choice of First Flavour"
type input "اختيارك من النكهة الاولى"
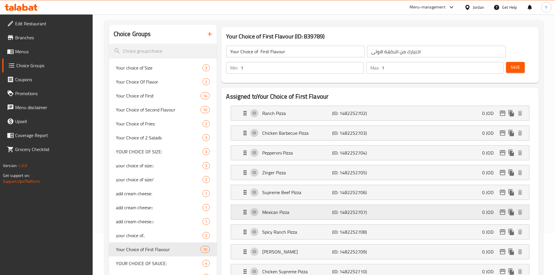
scroll to position [0, 0]
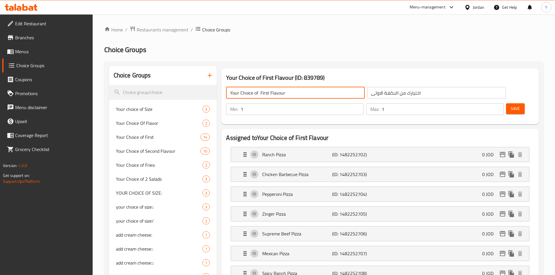
drag, startPoint x: 286, startPoint y: 95, endPoint x: 271, endPoint y: 98, distance: 15.4
click at [271, 98] on input "Your Choice of First Flavour" at bounding box center [295, 93] width 139 height 12
type input "Your Choice of"
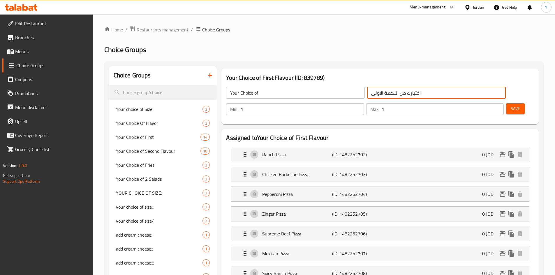
drag, startPoint x: 359, startPoint y: 93, endPoint x: 325, endPoint y: 95, distance: 34.2
click at [325, 95] on div "Your Choice of ​ اختيارك من النكهة الاولى ​" at bounding box center [365, 93] width 286 height 19
type input "اختيارك من"
click at [510, 105] on span "Save" at bounding box center [514, 108] width 9 height 7
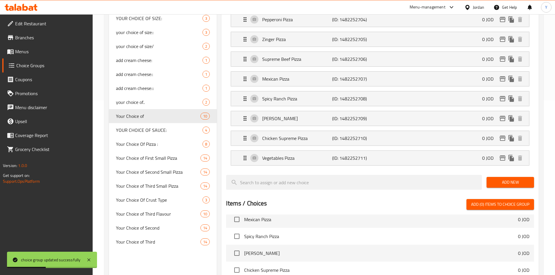
scroll to position [327, 0]
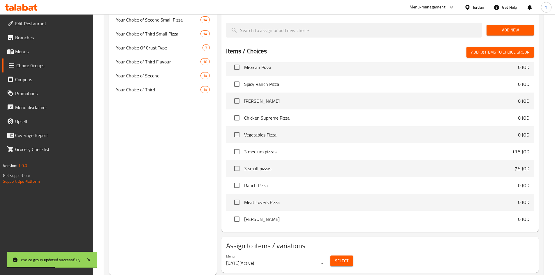
click at [345, 257] on span "Select" at bounding box center [341, 260] width 13 height 7
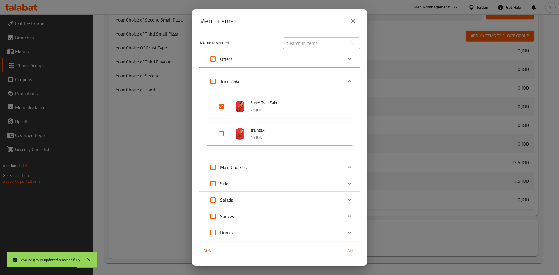
click at [156, 189] on div "Menu items 1 / 41 items selected ​ Offers 3 Large pizzas 19.5 JOD 3 medium pizz…" at bounding box center [279, 137] width 559 height 275
click at [355, 25] on button "close" at bounding box center [353, 21] width 14 height 14
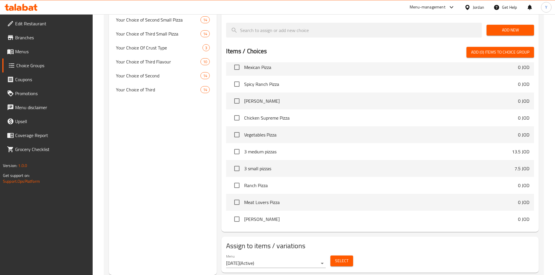
click at [342, 257] on span "Select" at bounding box center [341, 260] width 13 height 7
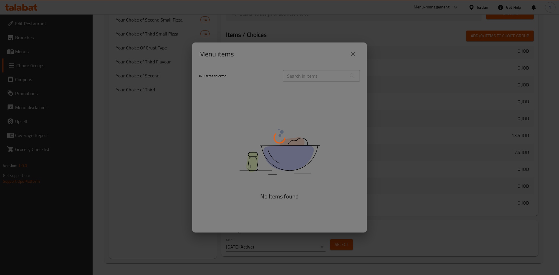
click at [304, 75] on div at bounding box center [279, 137] width 559 height 275
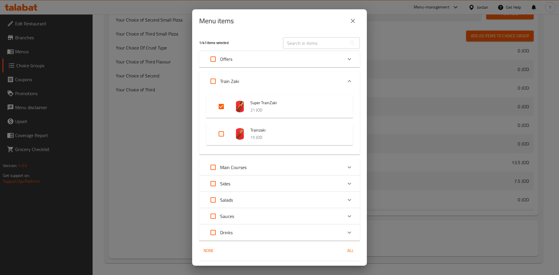
click at [312, 47] on input "text" at bounding box center [314, 43] width 63 height 12
paste input "Super TrainZaki"
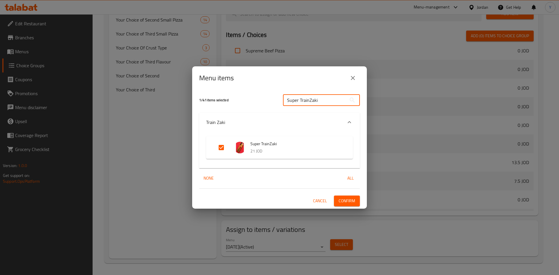
type input "Super TrainZaki"
click at [223, 146] on input "Expand" at bounding box center [221, 148] width 14 height 14
checkbox input "false"
click at [355, 199] on button "Confirm" at bounding box center [347, 201] width 26 height 11
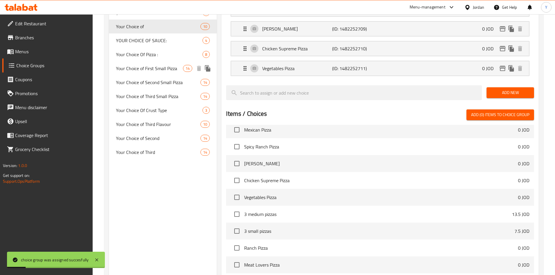
scroll to position [152, 0]
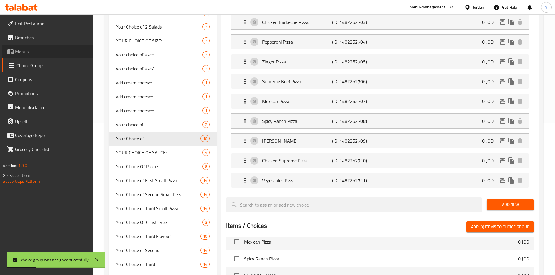
click at [35, 51] on span "Menus" at bounding box center [51, 51] width 73 height 7
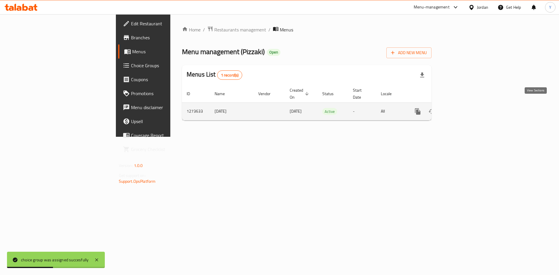
click at [463, 108] on icon "enhanced table" at bounding box center [459, 111] width 7 height 7
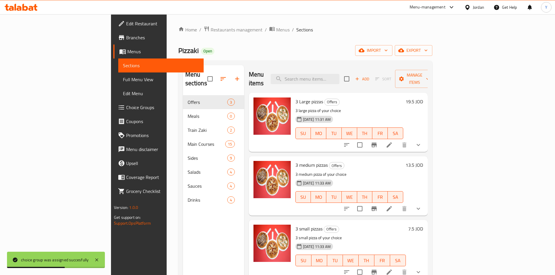
click at [123, 78] on span "Full Menu View" at bounding box center [161, 79] width 76 height 7
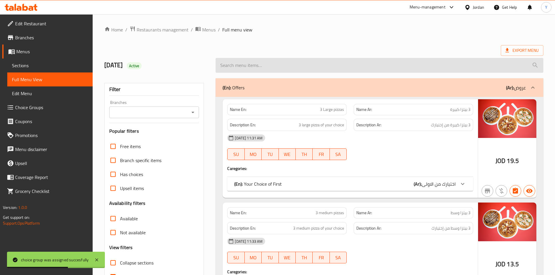
click at [337, 64] on input "search" at bounding box center [379, 65] width 328 height 15
paste input "Super TrainZaki"
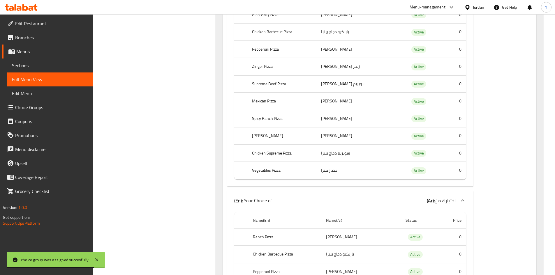
scroll to position [175, 0]
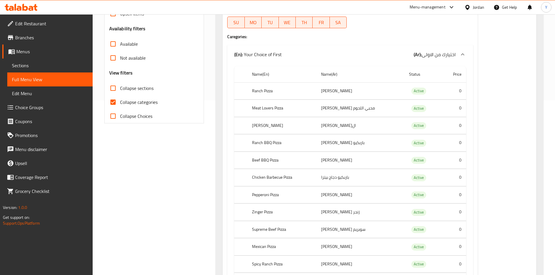
type input "Super TrainZaki"
click at [118, 116] on input "Collapse Choices" at bounding box center [113, 116] width 14 height 14
checkbox input "true"
click at [112, 88] on input "Collapse sections" at bounding box center [113, 88] width 14 height 14
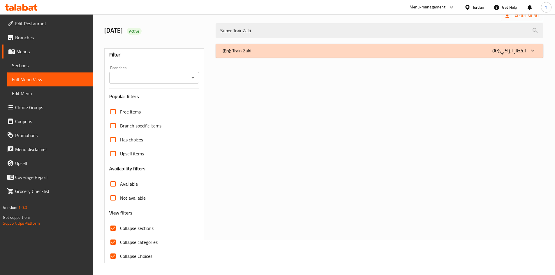
scroll to position [35, 0]
click at [116, 226] on input "Collapse sections" at bounding box center [113, 228] width 14 height 14
checkbox input "false"
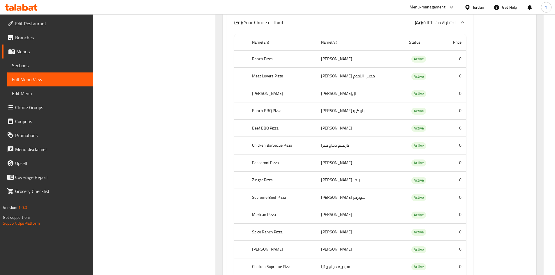
scroll to position [1205, 0]
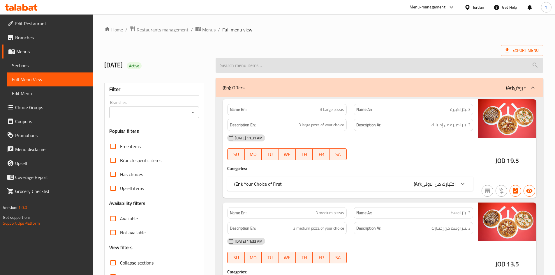
click at [276, 61] on input "search" at bounding box center [379, 65] width 328 height 15
paste input "Super TrainZaki"
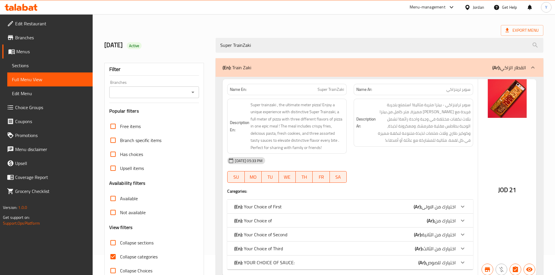
scroll to position [45, 0]
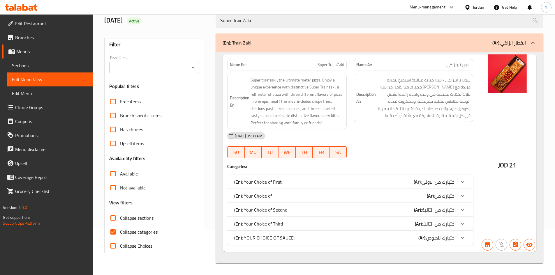
type input "Super TrainZaki"
click at [42, 109] on span "Choice Groups" at bounding box center [51, 107] width 73 height 7
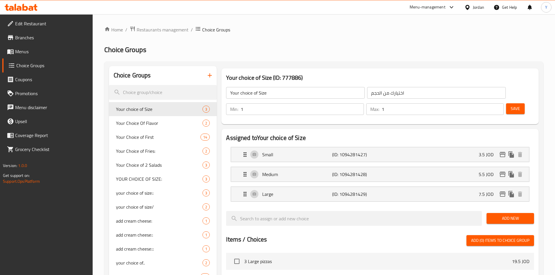
click at [394, 57] on div "Home / Restaurants management / Choice Groups Choice Groups Choice Groups Your …" at bounding box center [323, 247] width 439 height 442
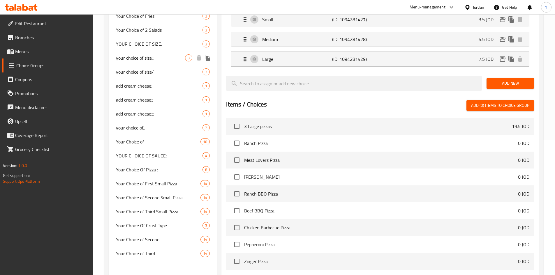
scroll to position [130, 0]
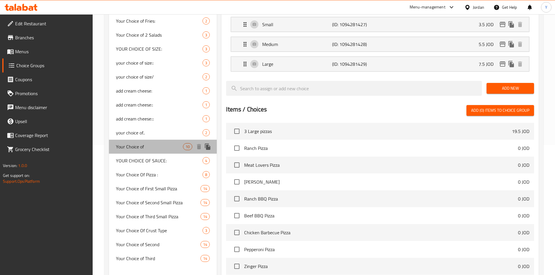
click at [147, 144] on span "Your Choice of" at bounding box center [149, 146] width 67 height 7
type input "Your Choice of"
type input "اختيارك من"
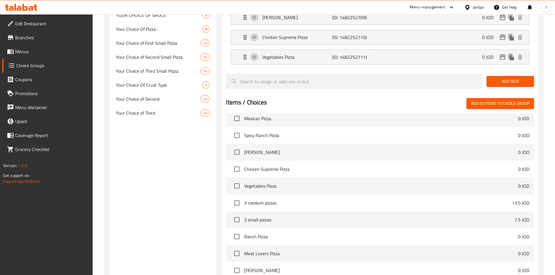
scroll to position [327, 0]
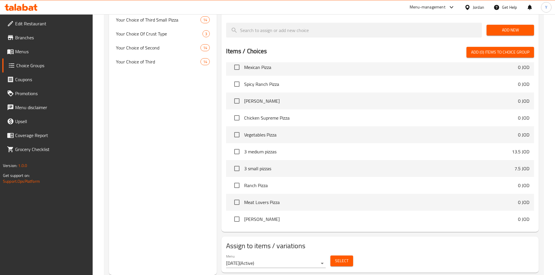
click at [341, 257] on span "Select" at bounding box center [341, 260] width 13 height 7
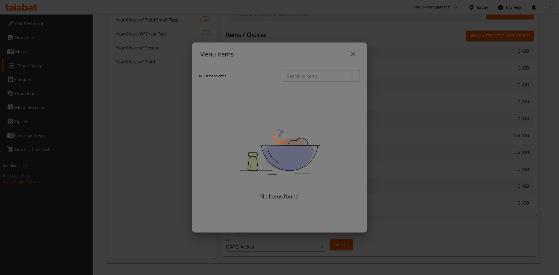
click at [298, 77] on div at bounding box center [279, 137] width 559 height 275
click at [306, 77] on div at bounding box center [279, 137] width 559 height 275
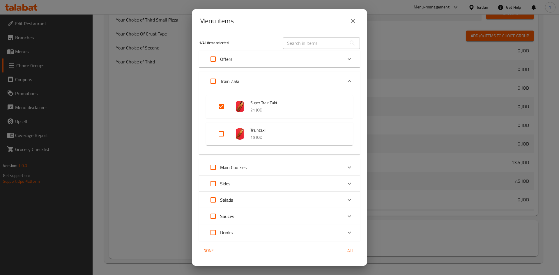
click at [307, 47] on input "text" at bounding box center [314, 43] width 63 height 12
paste input "Super TrainZaki"
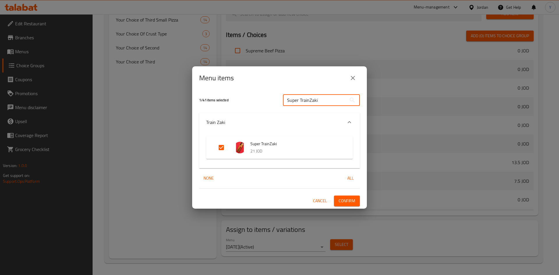
type input "Super TrainZaki"
click at [219, 146] on input "Expand" at bounding box center [221, 148] width 14 height 14
checkbox input "false"
click at [344, 199] on span "Confirm" at bounding box center [347, 200] width 17 height 7
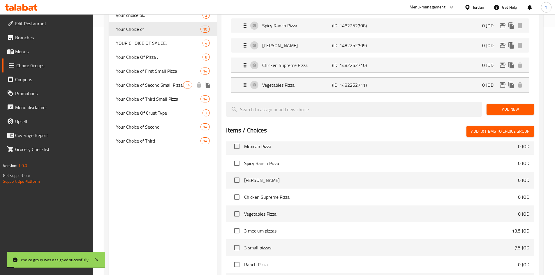
scroll to position [181, 0]
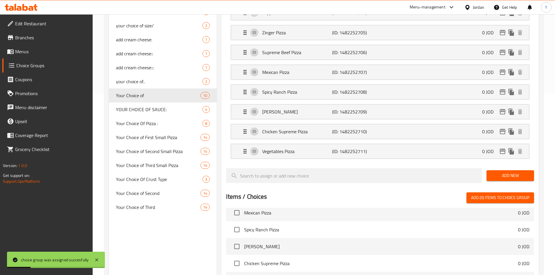
click at [28, 56] on link "Menus" at bounding box center [47, 52] width 90 height 14
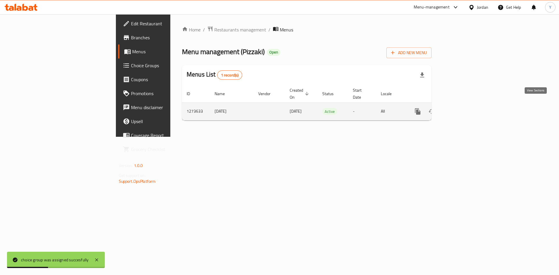
click at [463, 108] on icon "enhanced table" at bounding box center [459, 111] width 7 height 7
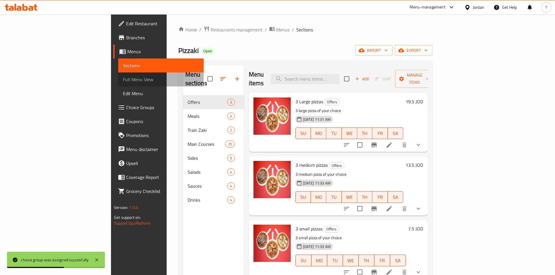
click at [123, 80] on span "Full Menu View" at bounding box center [161, 79] width 76 height 7
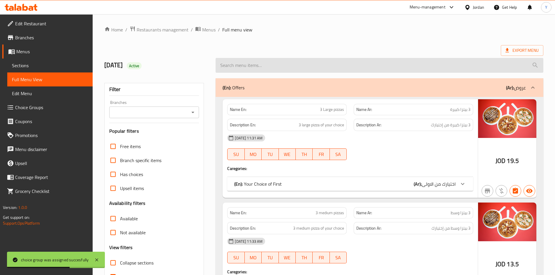
click at [336, 70] on input "search" at bounding box center [379, 65] width 328 height 15
paste input "Super TrainZaki"
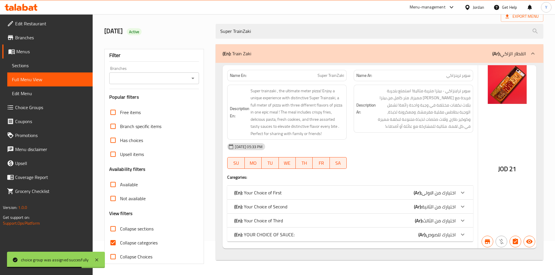
scroll to position [35, 0]
type input "Super TrainZaki"
click at [458, 190] on div at bounding box center [462, 192] width 14 height 14
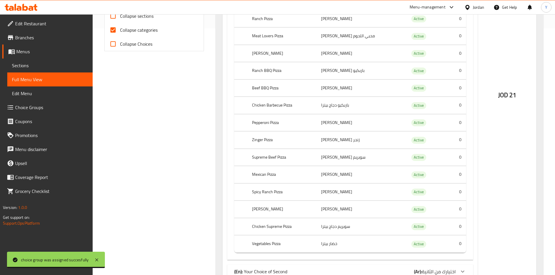
scroll to position [309, 0]
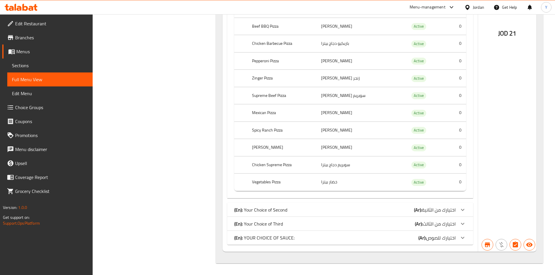
click at [456, 211] on div at bounding box center [462, 210] width 14 height 14
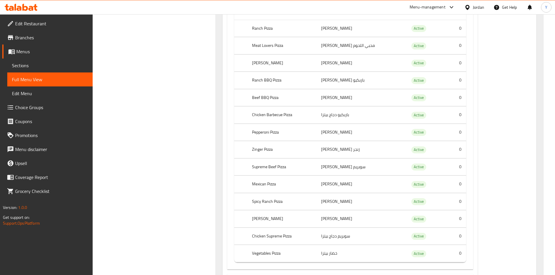
scroll to position [586, 0]
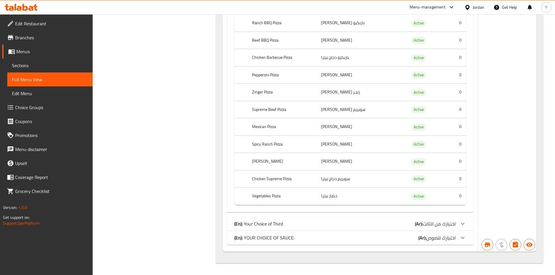
click at [457, 220] on div at bounding box center [462, 224] width 14 height 14
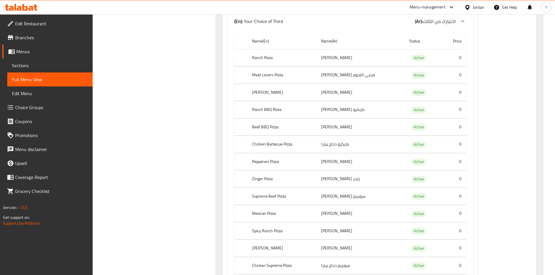
scroll to position [864, 0]
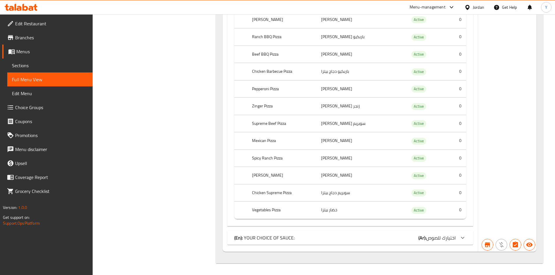
click at [455, 236] on div at bounding box center [462, 238] width 14 height 14
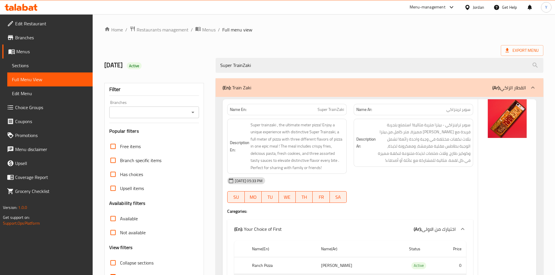
scroll to position [146, 0]
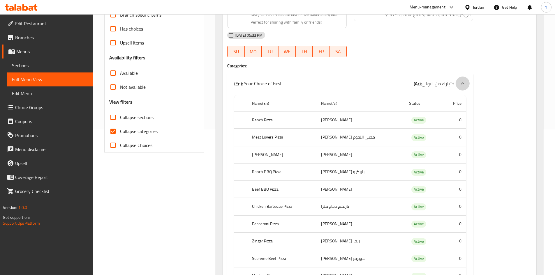
click at [460, 83] on icon at bounding box center [462, 83] width 7 height 7
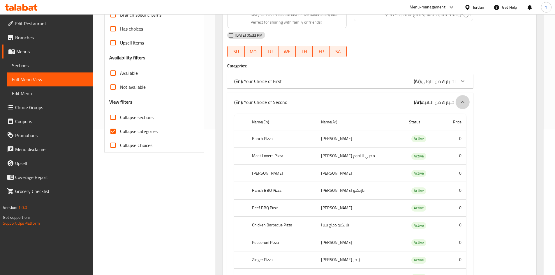
click at [460, 100] on icon at bounding box center [462, 102] width 7 height 7
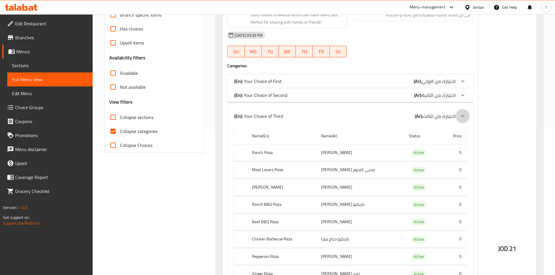
click at [459, 116] on icon at bounding box center [462, 116] width 7 height 7
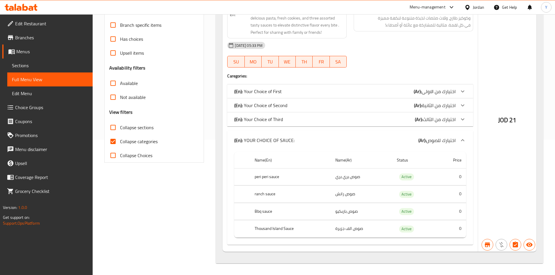
scroll to position [135, 0]
click at [459, 137] on icon at bounding box center [462, 140] width 7 height 7
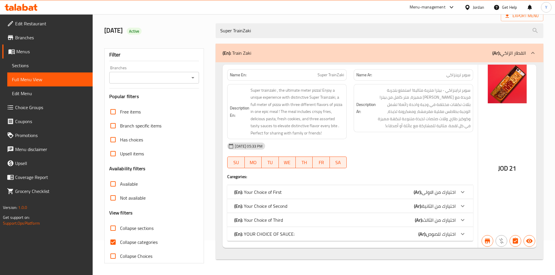
scroll to position [35, 0]
click at [38, 105] on span "Choice Groups" at bounding box center [51, 107] width 73 height 7
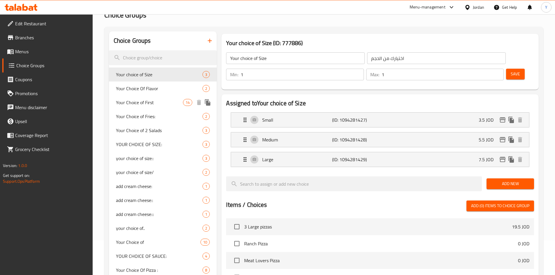
click at [147, 103] on span "Your Choice of First" at bounding box center [149, 102] width 67 height 7
type input "Your Choice of First"
type input "اختيارك من الاولى"
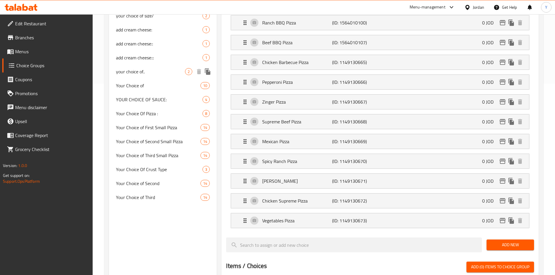
scroll to position [238, 0]
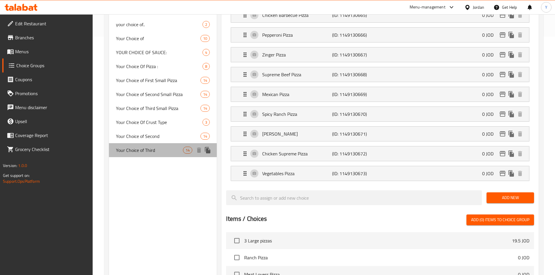
click at [162, 153] on span "Your Choice of Third" at bounding box center [149, 150] width 67 height 7
type input "Your Choice of Third"
type input "اختيارك من الثالث"
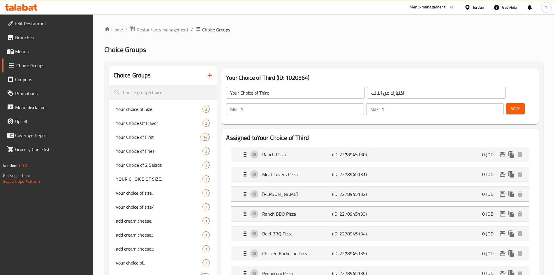
scroll to position [175, 0]
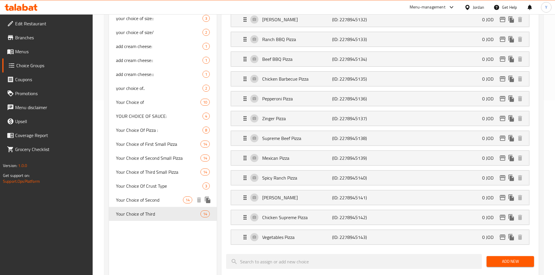
click at [166, 203] on span "Your Choice of Second" at bounding box center [149, 200] width 67 height 7
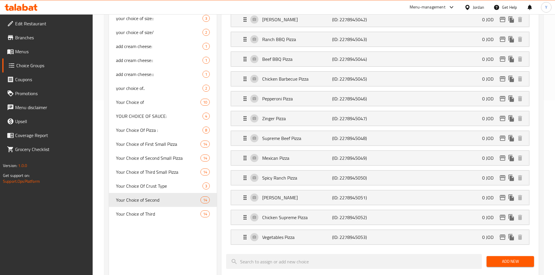
type input "Your Choice of Second"
type input "اختيارك من الثانية"
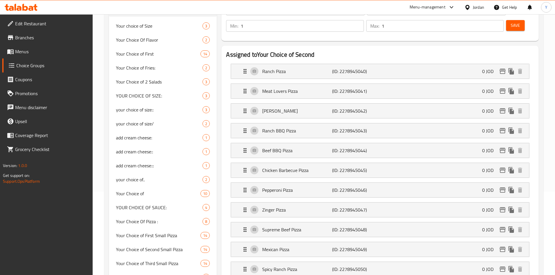
scroll to position [0, 0]
